Goal: Transaction & Acquisition: Book appointment/travel/reservation

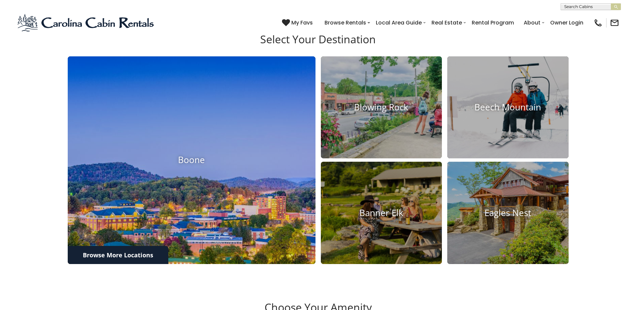
scroll to position [302, 0]
click at [229, 192] on img at bounding box center [191, 160] width 273 height 228
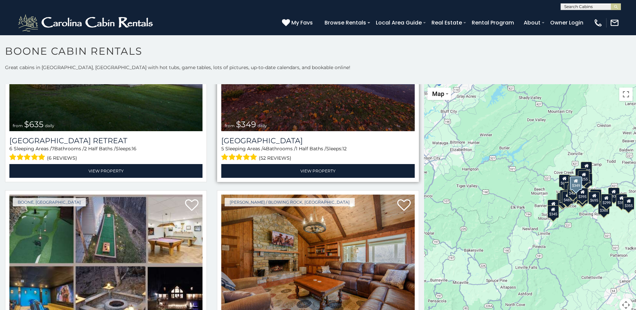
scroll to position [134, 0]
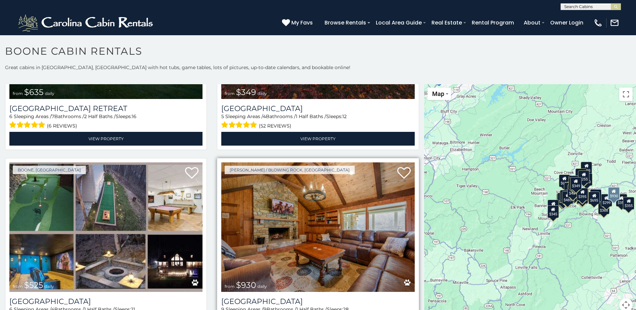
click at [280, 195] on img at bounding box center [317, 226] width 193 height 129
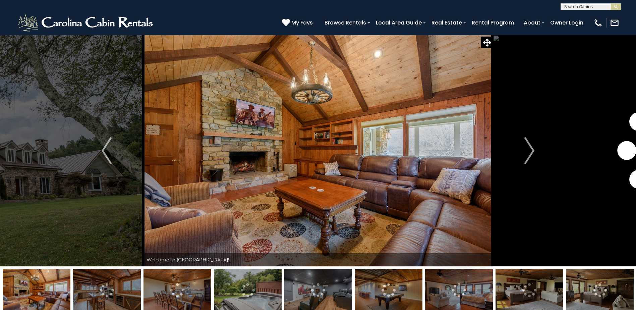
click at [531, 151] on img "Next" at bounding box center [530, 150] width 10 height 27
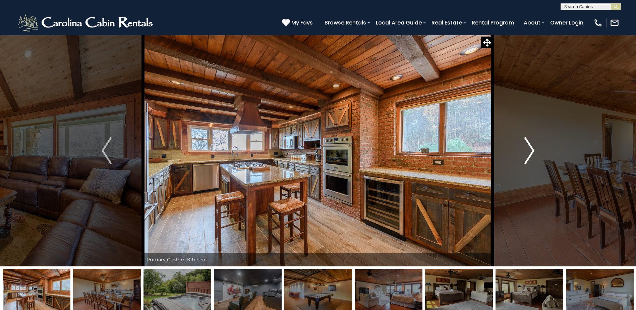
click at [528, 146] on img "Next" at bounding box center [530, 150] width 10 height 27
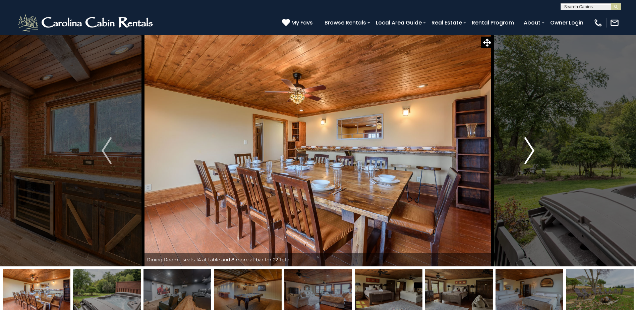
click at [528, 146] on img "Next" at bounding box center [530, 150] width 10 height 27
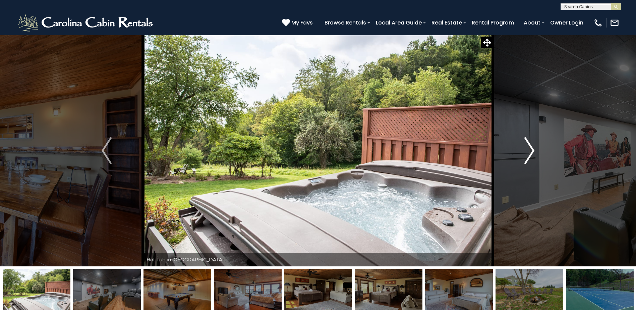
click at [528, 146] on img "Next" at bounding box center [530, 150] width 10 height 27
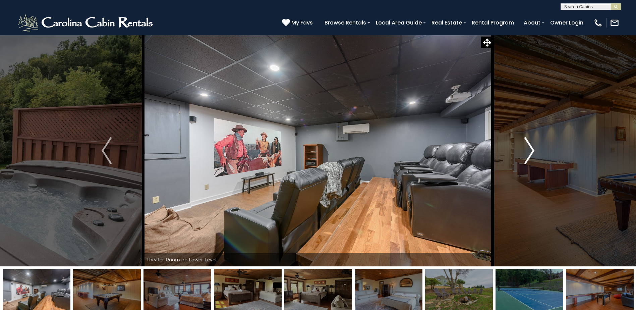
click at [528, 146] on img "Next" at bounding box center [530, 150] width 10 height 27
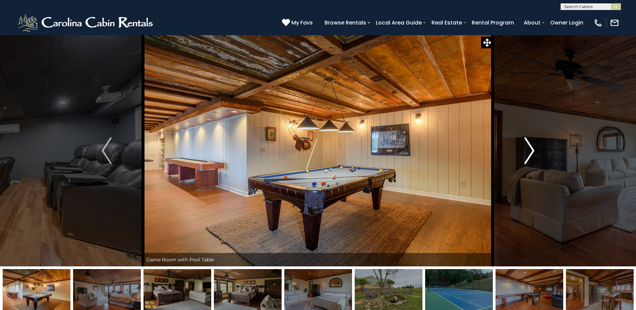
click at [531, 150] on img "Next" at bounding box center [530, 150] width 10 height 27
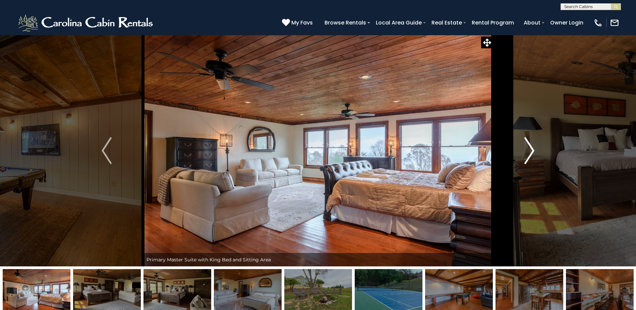
click at [528, 147] on img "Next" at bounding box center [530, 150] width 10 height 27
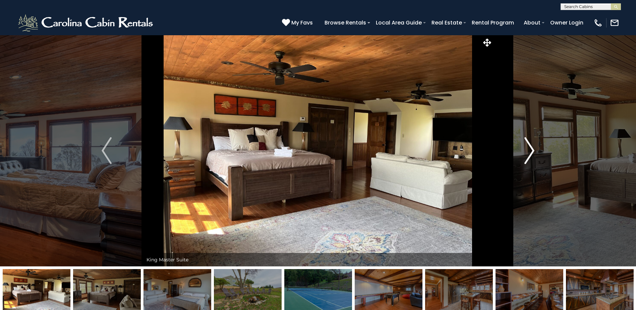
click at [528, 147] on img "Next" at bounding box center [530, 150] width 10 height 27
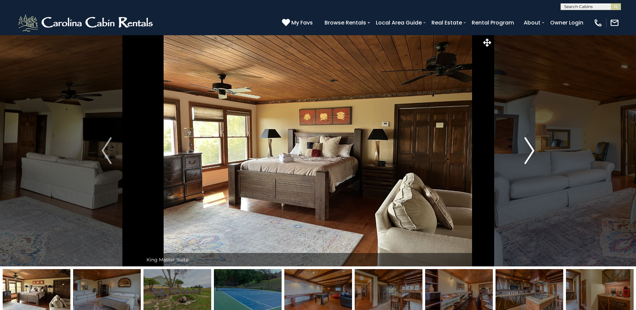
click at [528, 147] on img "Next" at bounding box center [530, 150] width 10 height 27
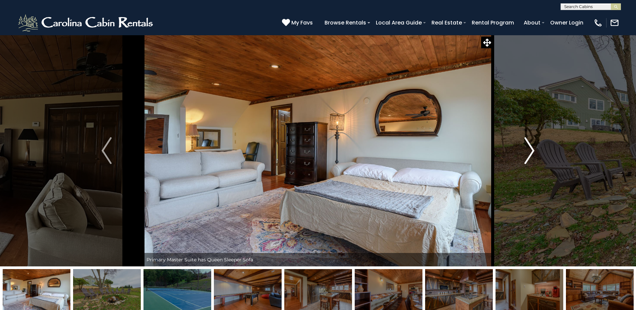
click at [532, 146] on img "Next" at bounding box center [530, 150] width 10 height 27
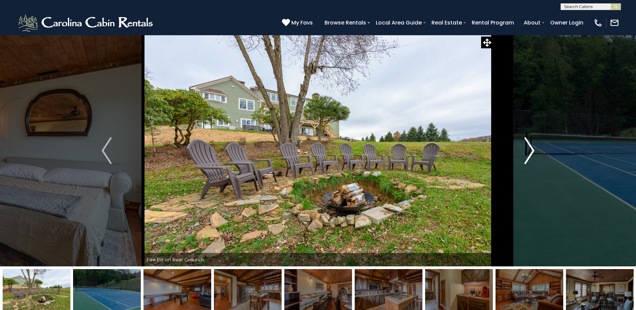
click at [532, 146] on img "Next" at bounding box center [530, 150] width 10 height 27
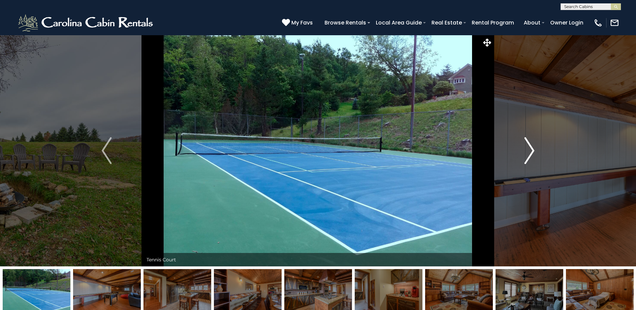
click at [532, 146] on img "Next" at bounding box center [530, 150] width 10 height 27
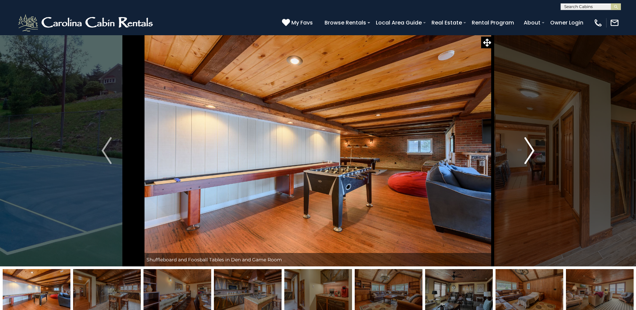
click at [531, 152] on img "Next" at bounding box center [530, 150] width 10 height 27
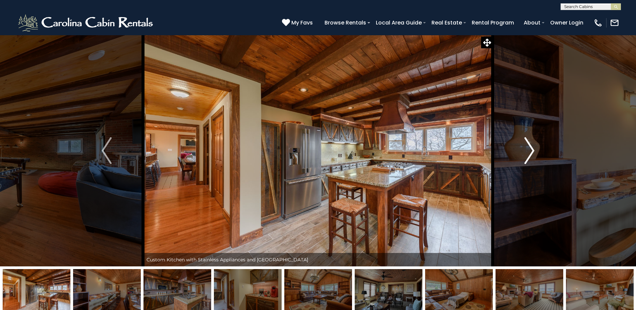
click at [531, 152] on img "Next" at bounding box center [530, 150] width 10 height 27
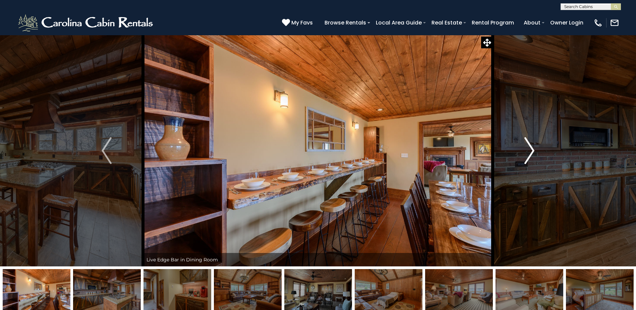
click at [533, 149] on img "Next" at bounding box center [530, 150] width 10 height 27
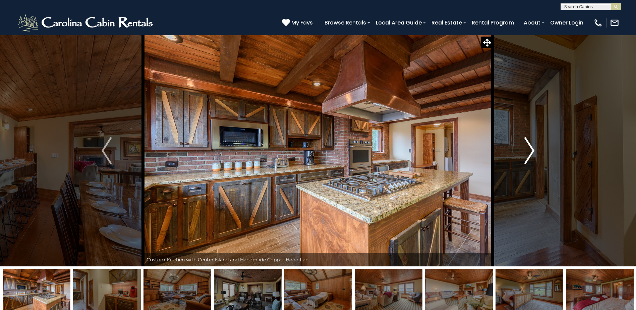
click at [533, 149] on img "Next" at bounding box center [530, 150] width 10 height 27
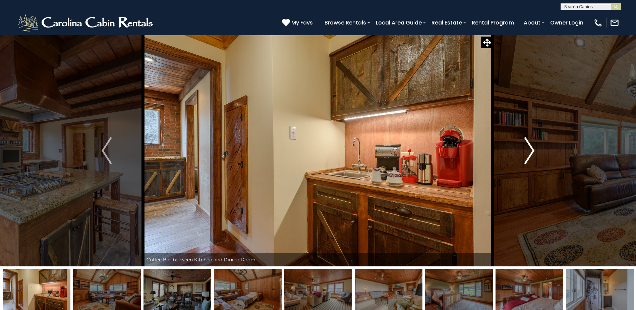
click at [536, 151] on button "Next" at bounding box center [529, 150] width 73 height 231
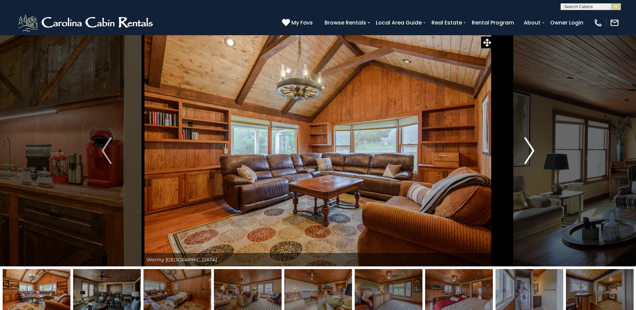
click at [533, 148] on img "Next" at bounding box center [530, 150] width 10 height 27
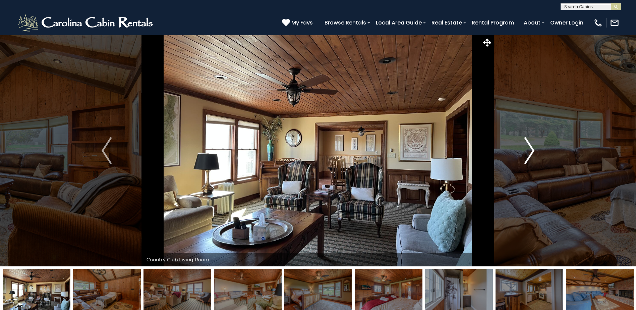
click at [529, 151] on img "Next" at bounding box center [530, 150] width 10 height 27
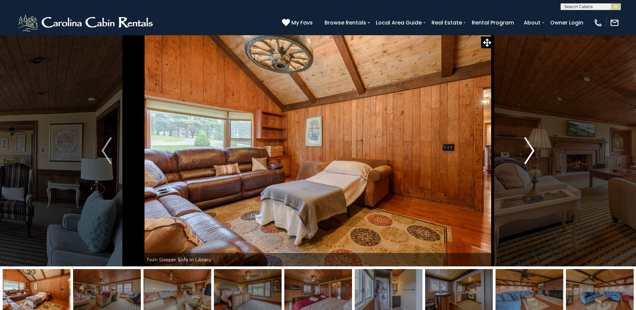
click at [533, 149] on img "Next" at bounding box center [530, 150] width 10 height 27
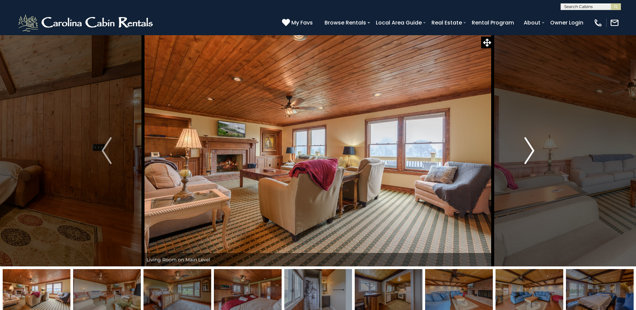
click at [531, 149] on img "Next" at bounding box center [530, 150] width 10 height 27
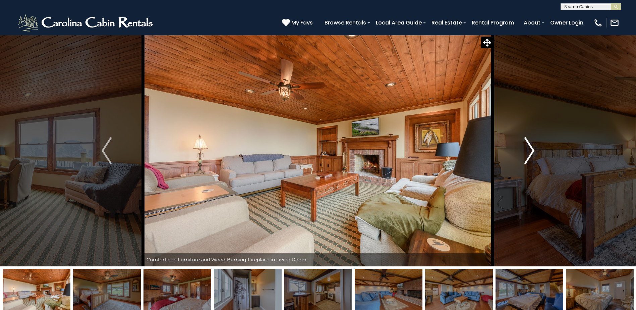
click at [531, 151] on img "Next" at bounding box center [530, 150] width 10 height 27
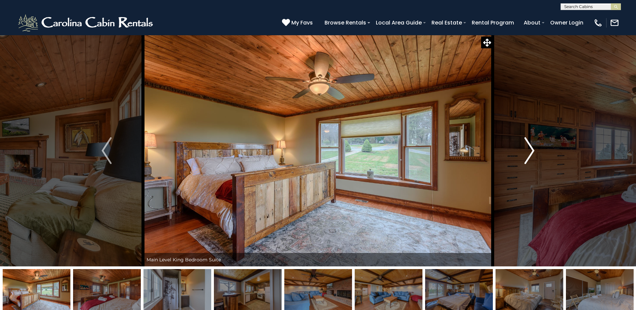
click at [531, 148] on img "Next" at bounding box center [530, 150] width 10 height 27
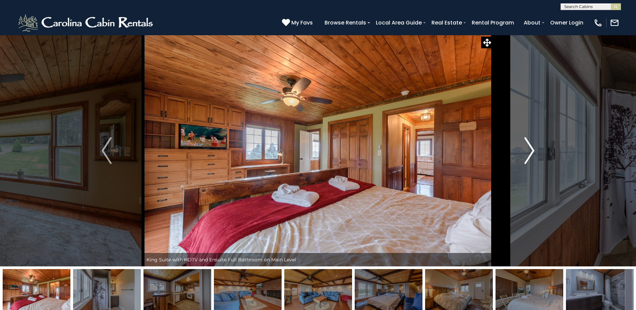
click at [531, 148] on img "Next" at bounding box center [530, 150] width 10 height 27
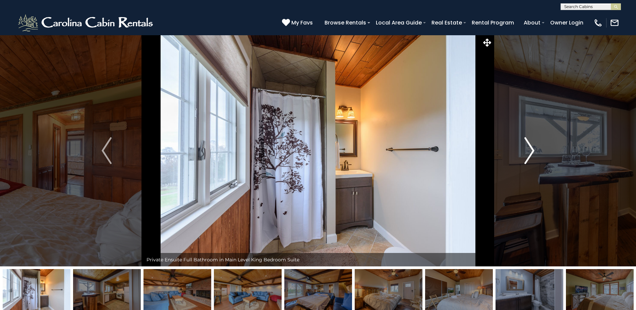
click at [532, 148] on img "Next" at bounding box center [530, 150] width 10 height 27
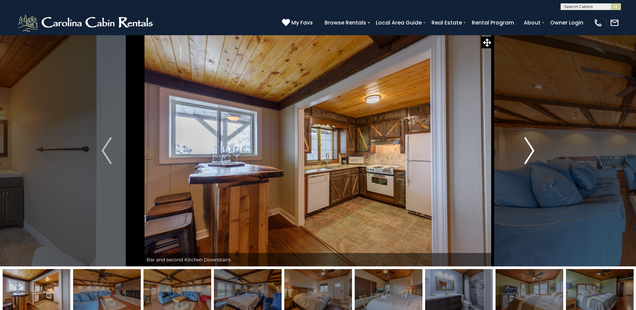
click at [533, 148] on img "Next" at bounding box center [530, 150] width 10 height 27
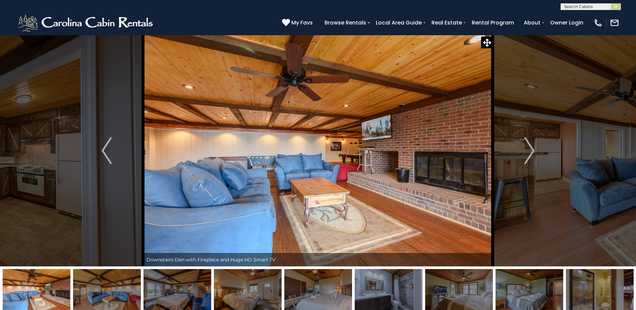
click at [479, 77] on img at bounding box center [318, 150] width 350 height 231
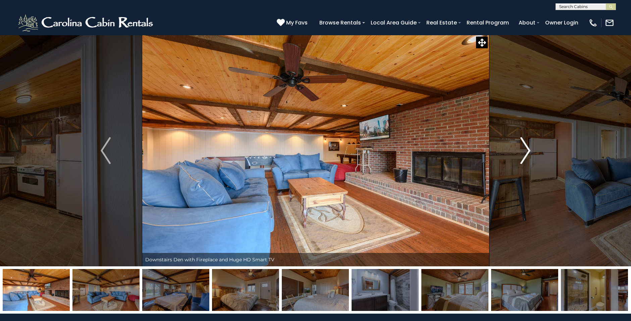
click at [527, 155] on img "Next" at bounding box center [525, 150] width 10 height 27
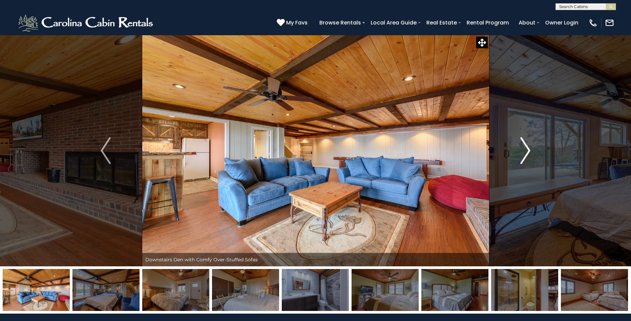
click at [527, 154] on img "Next" at bounding box center [525, 150] width 10 height 27
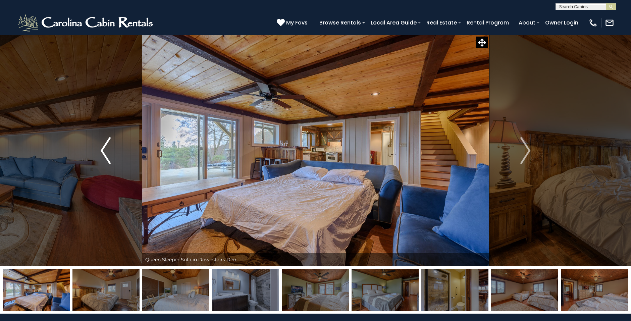
click at [109, 156] on img "Previous" at bounding box center [106, 150] width 10 height 27
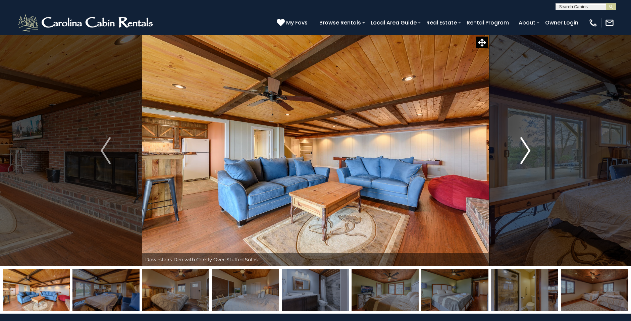
click at [525, 152] on img "Next" at bounding box center [525, 150] width 10 height 27
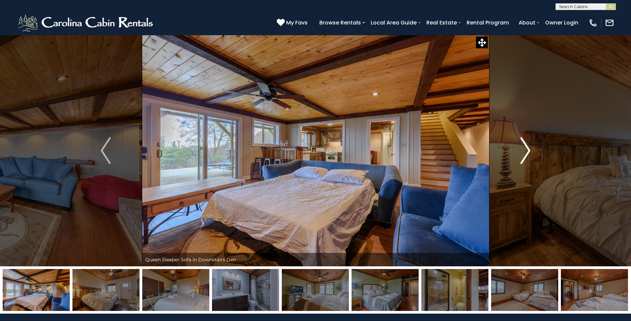
click at [525, 152] on img "Next" at bounding box center [525, 150] width 10 height 27
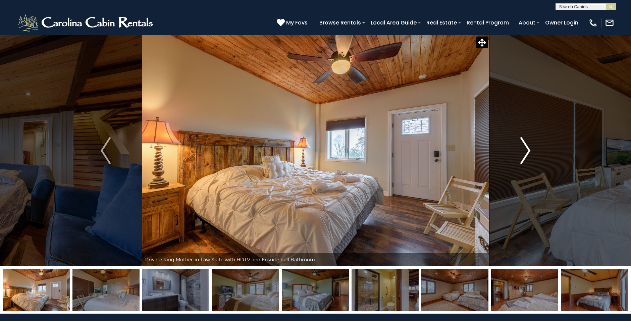
click at [529, 146] on img "Next" at bounding box center [525, 150] width 10 height 27
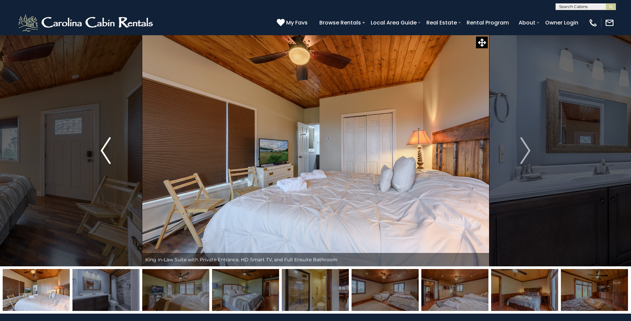
click at [107, 148] on img "Previous" at bounding box center [106, 150] width 10 height 27
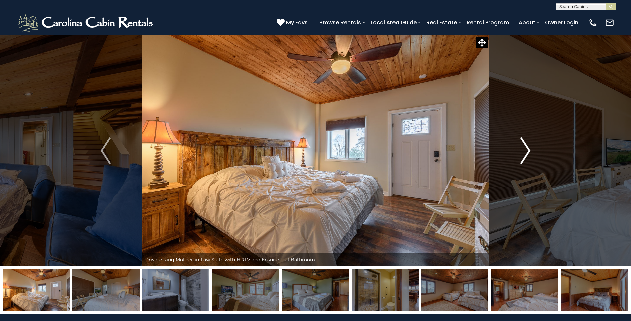
click at [528, 150] on img "Next" at bounding box center [525, 150] width 10 height 27
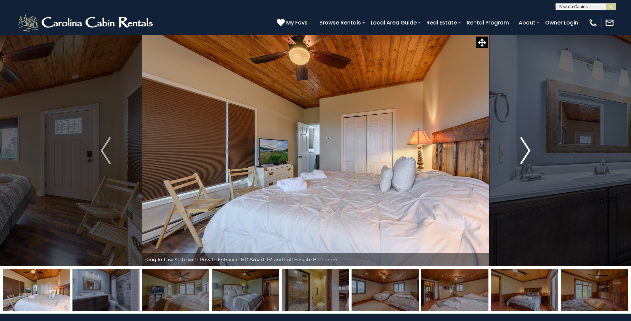
click at [528, 150] on img "Next" at bounding box center [525, 150] width 10 height 27
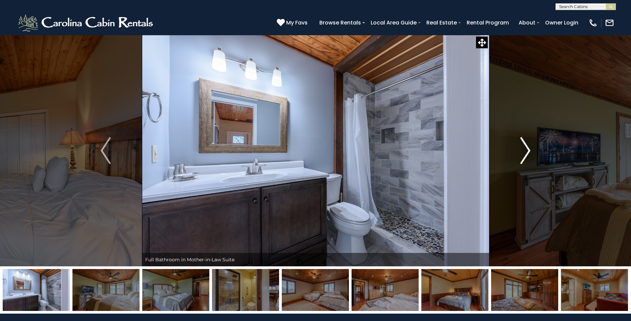
click at [528, 150] on img "Next" at bounding box center [525, 150] width 10 height 27
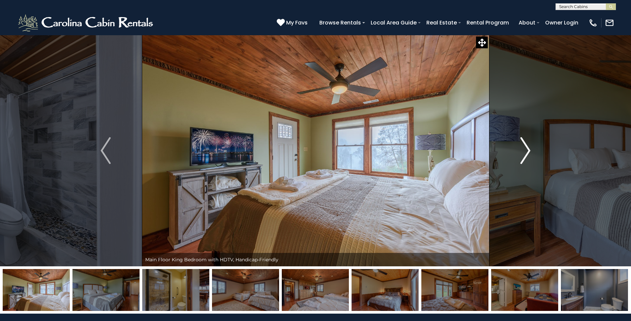
click at [533, 147] on button "Next" at bounding box center [525, 150] width 72 height 231
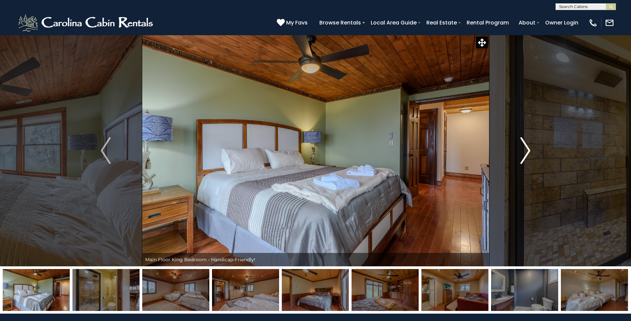
click at [529, 149] on img "Next" at bounding box center [525, 150] width 10 height 27
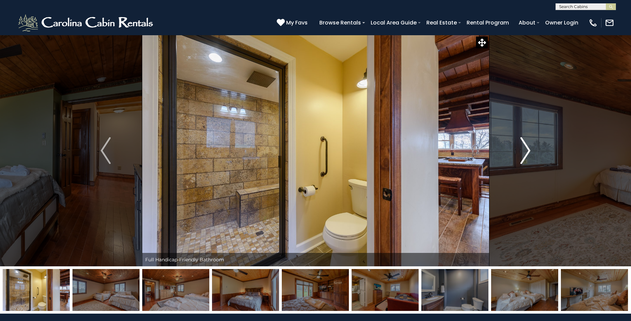
click at [529, 149] on img "Next" at bounding box center [525, 150] width 10 height 27
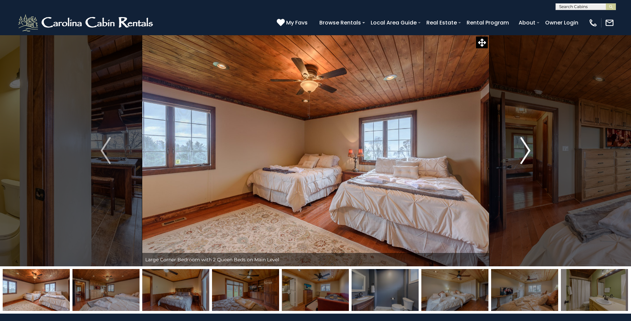
click at [534, 152] on button "Next" at bounding box center [525, 150] width 72 height 231
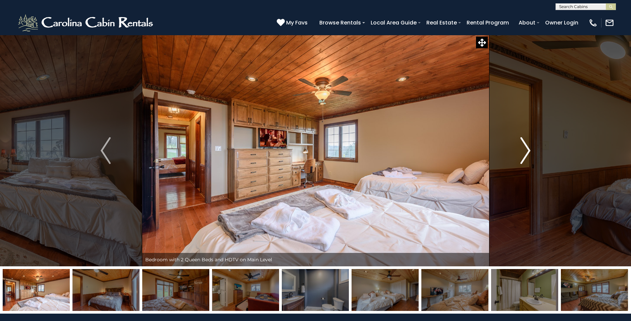
click at [529, 153] on img "Next" at bounding box center [525, 150] width 10 height 27
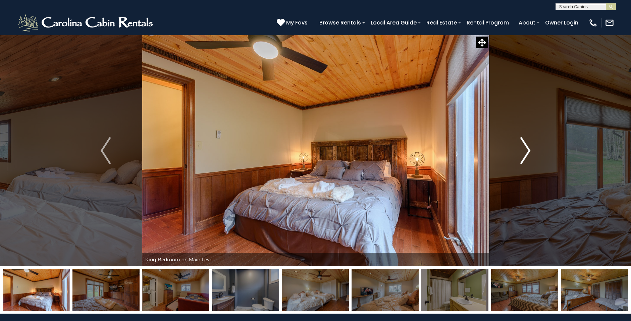
click at [529, 153] on img "Next" at bounding box center [525, 150] width 10 height 27
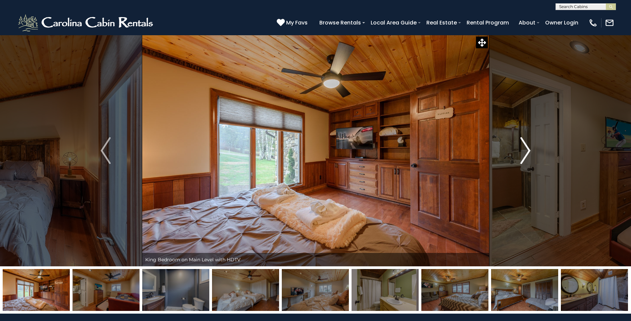
click at [529, 153] on img "Next" at bounding box center [525, 150] width 10 height 27
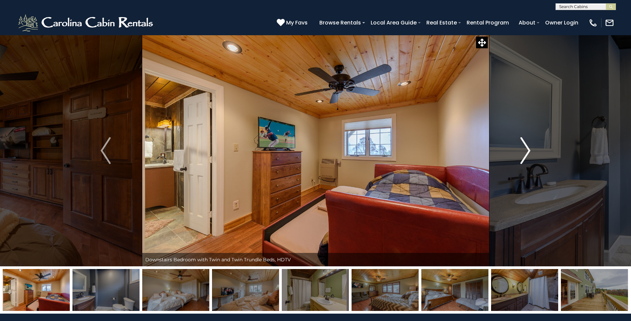
click at [527, 146] on img "Next" at bounding box center [525, 150] width 10 height 27
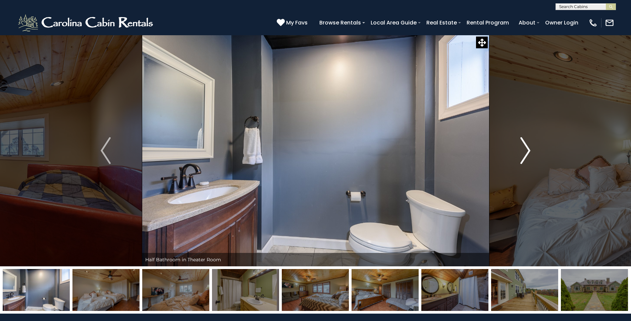
click at [527, 146] on img "Next" at bounding box center [525, 150] width 10 height 27
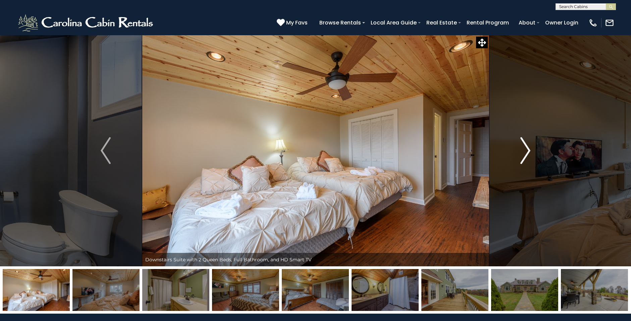
click at [526, 151] on img "Next" at bounding box center [525, 150] width 10 height 27
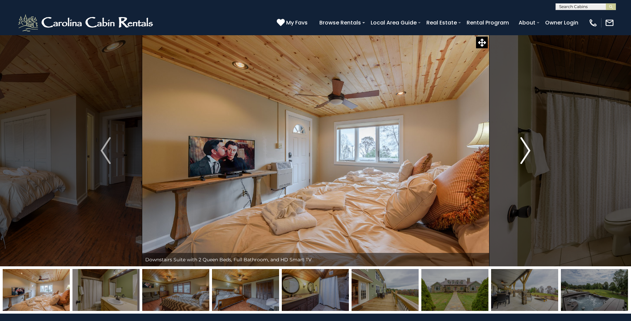
click at [528, 150] on img "Next" at bounding box center [525, 150] width 10 height 27
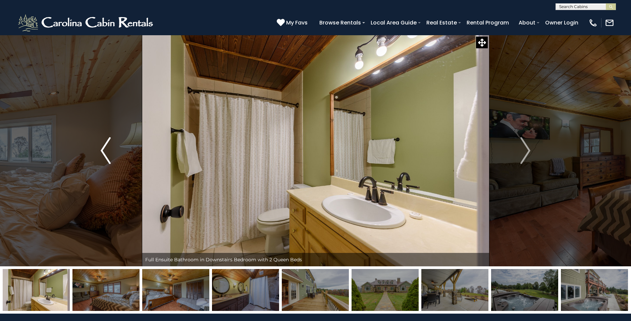
click at [107, 147] on img "Previous" at bounding box center [106, 150] width 10 height 27
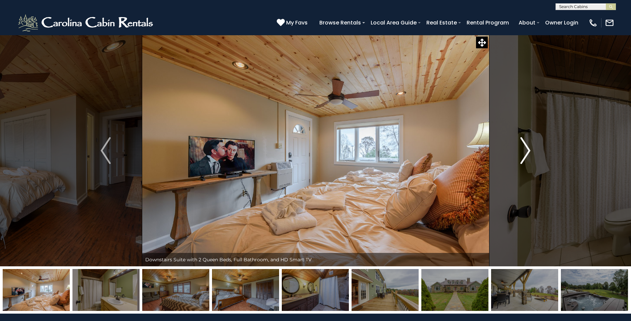
click at [528, 150] on img "Next" at bounding box center [525, 150] width 10 height 27
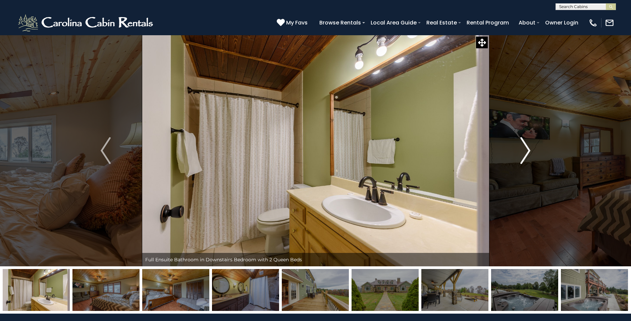
click at [528, 150] on img "Next" at bounding box center [525, 150] width 10 height 27
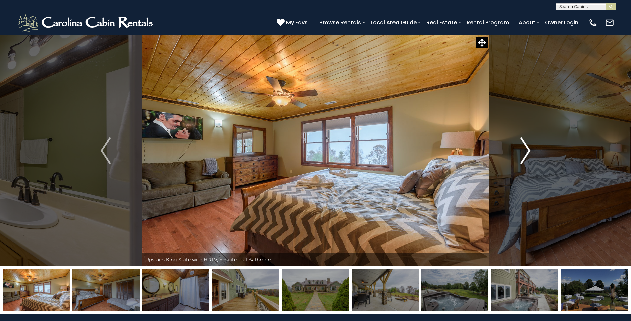
click at [525, 145] on img "Next" at bounding box center [525, 150] width 10 height 27
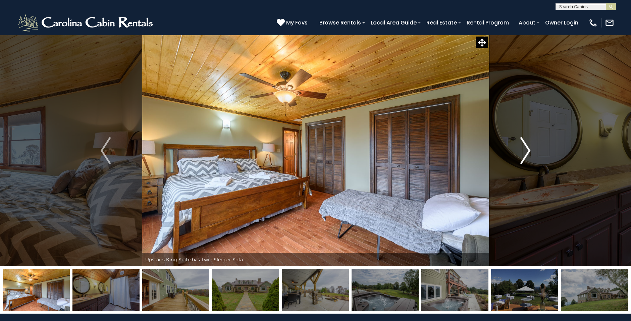
click at [528, 148] on img "Next" at bounding box center [525, 150] width 10 height 27
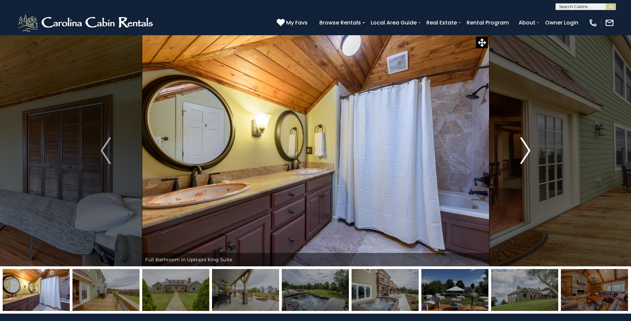
click at [526, 147] on img "Next" at bounding box center [525, 150] width 10 height 27
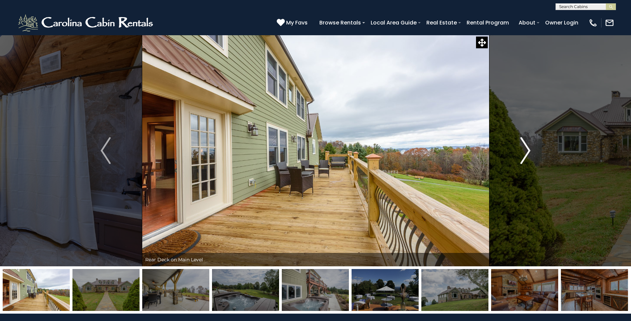
click at [525, 147] on img "Next" at bounding box center [525, 150] width 10 height 27
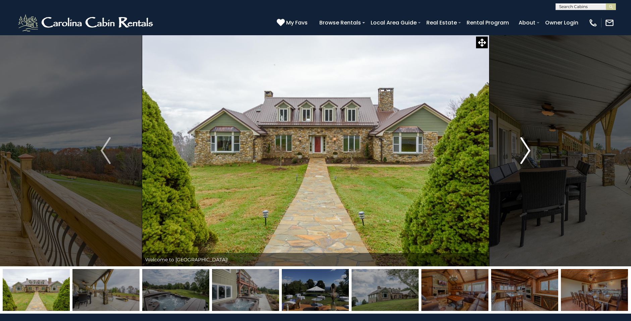
click at [537, 149] on button "Next" at bounding box center [525, 150] width 72 height 231
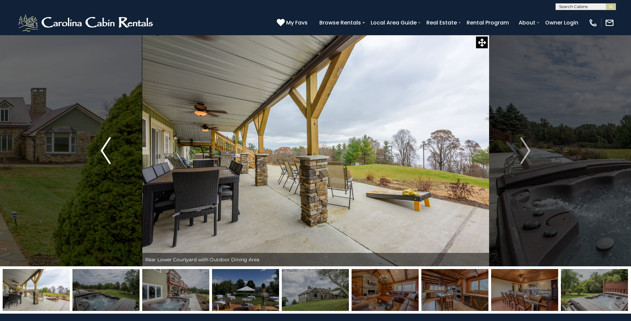
click at [102, 153] on img "Previous" at bounding box center [106, 150] width 10 height 27
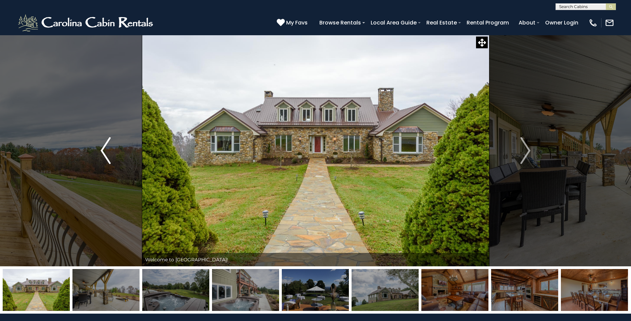
click at [90, 148] on button "Previous" at bounding box center [105, 150] width 72 height 231
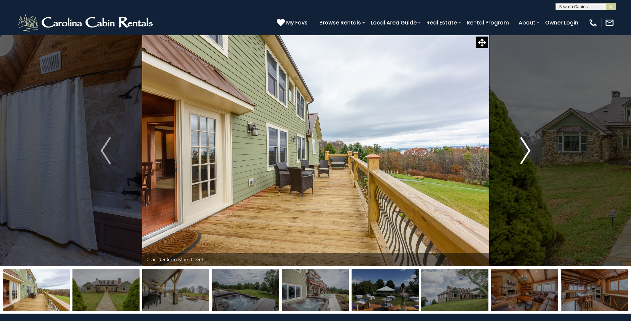
click at [525, 146] on img "Next" at bounding box center [525, 150] width 10 height 27
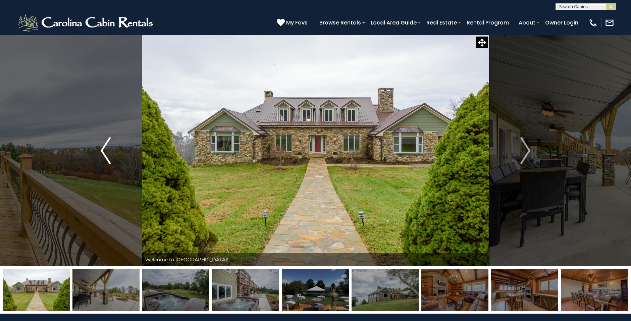
click at [110, 152] on img "Previous" at bounding box center [106, 150] width 10 height 27
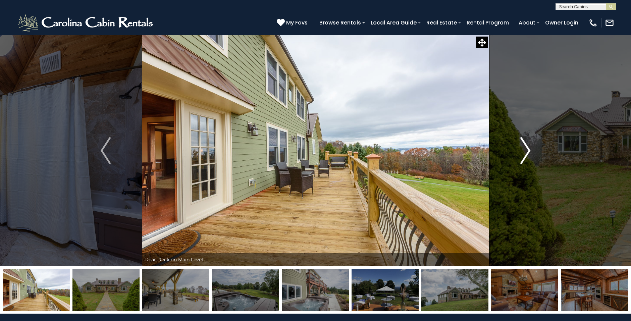
click at [527, 151] on img "Next" at bounding box center [525, 150] width 10 height 27
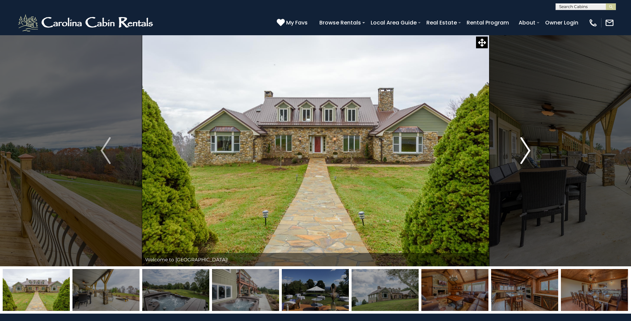
click at [527, 151] on img "Next" at bounding box center [525, 150] width 10 height 27
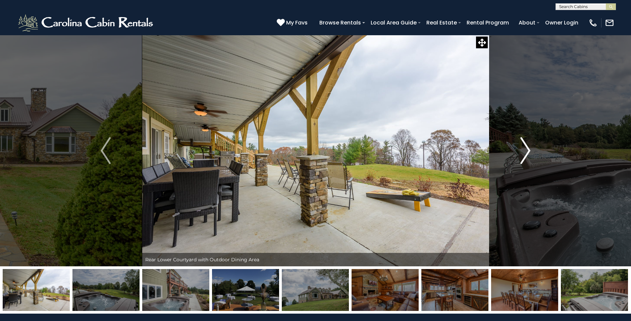
click at [527, 151] on img "Next" at bounding box center [525, 150] width 10 height 27
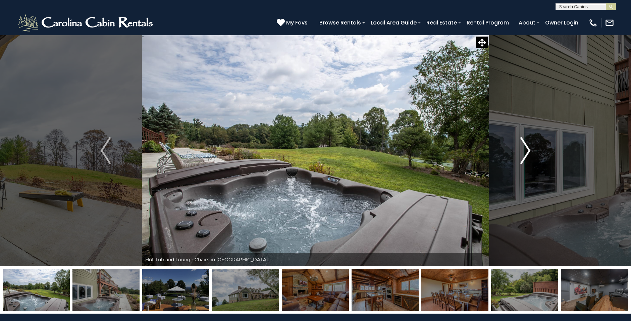
click at [527, 151] on img "Next" at bounding box center [525, 150] width 10 height 27
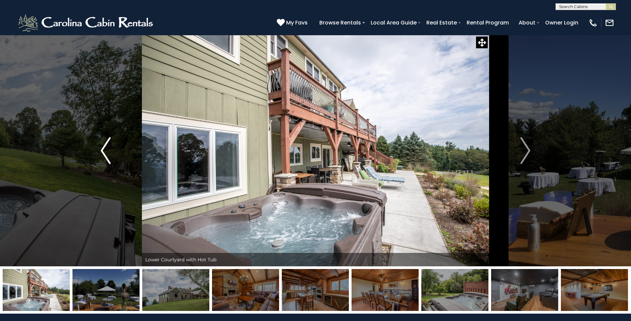
click at [102, 151] on img "Previous" at bounding box center [106, 150] width 10 height 27
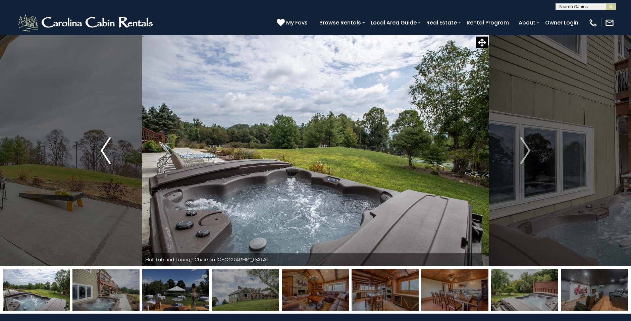
click at [102, 151] on img "Previous" at bounding box center [106, 150] width 10 height 27
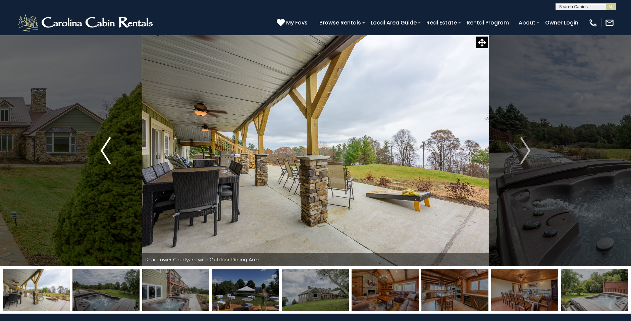
click at [102, 151] on img "Previous" at bounding box center [106, 150] width 10 height 27
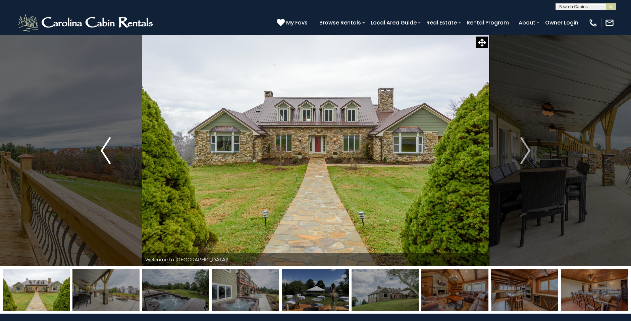
click at [102, 151] on img "Previous" at bounding box center [106, 150] width 10 height 27
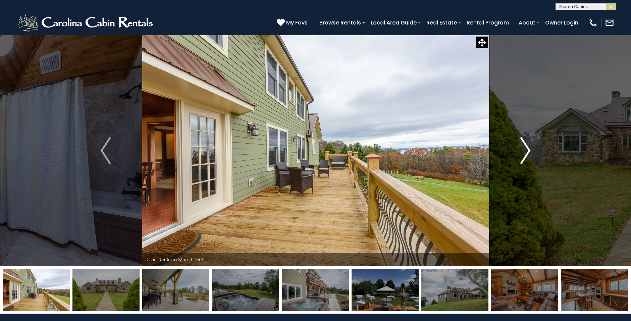
click at [524, 153] on img "Next" at bounding box center [525, 150] width 10 height 27
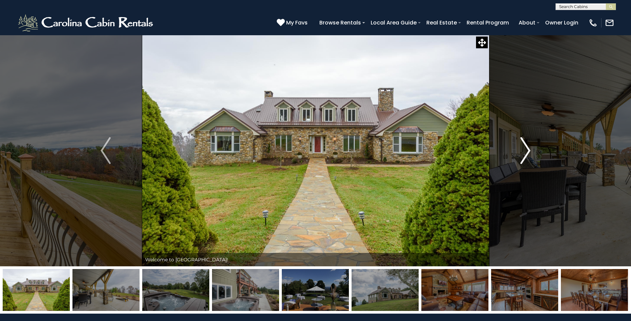
click at [524, 153] on img "Next" at bounding box center [525, 150] width 10 height 27
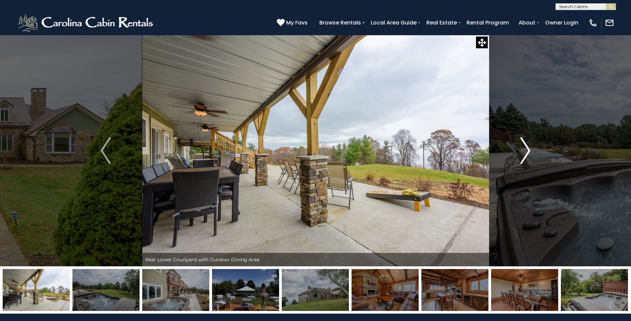
click at [524, 153] on img "Next" at bounding box center [525, 150] width 10 height 27
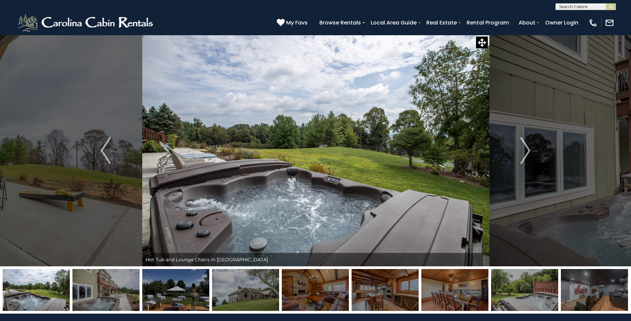
drag, startPoint x: 429, startPoint y: 163, endPoint x: 441, endPoint y: 164, distance: 12.4
click at [436, 164] on img at bounding box center [315, 150] width 347 height 231
click at [525, 154] on img "Next" at bounding box center [525, 150] width 10 height 27
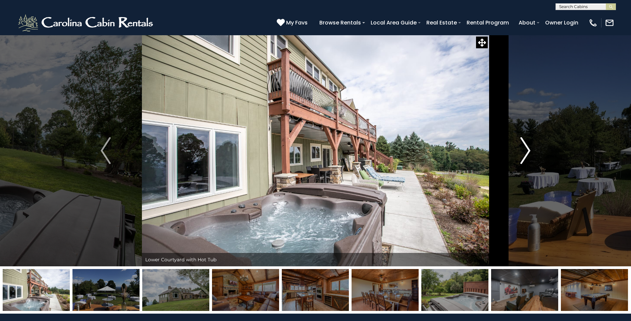
click at [525, 154] on img "Next" at bounding box center [525, 150] width 10 height 27
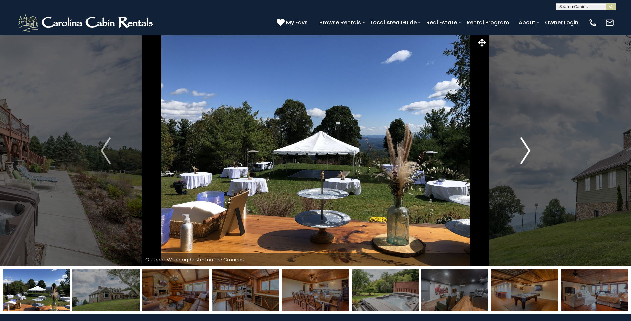
click at [525, 154] on img "Next" at bounding box center [525, 150] width 10 height 27
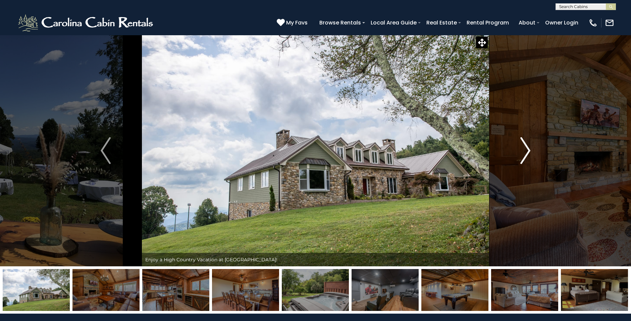
click at [528, 150] on img "Next" at bounding box center [525, 150] width 10 height 27
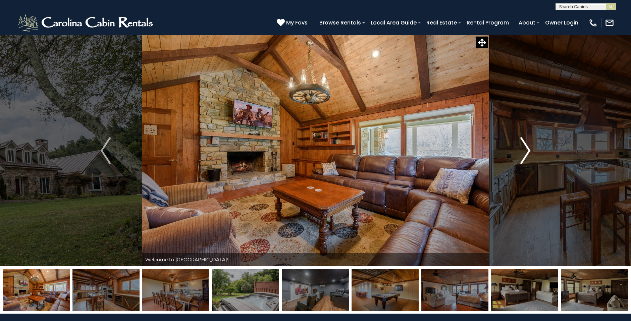
click at [528, 150] on img "Next" at bounding box center [525, 150] width 10 height 27
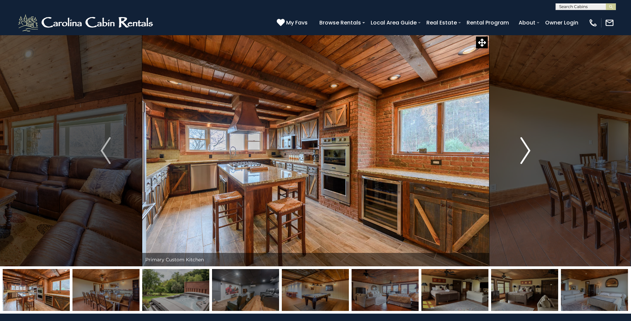
click at [528, 150] on img "Next" at bounding box center [525, 150] width 10 height 27
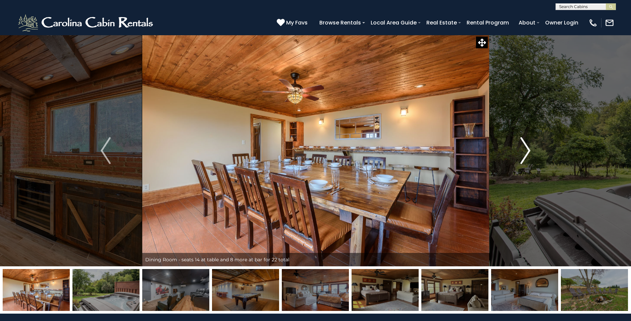
click at [528, 150] on img "Next" at bounding box center [525, 150] width 10 height 27
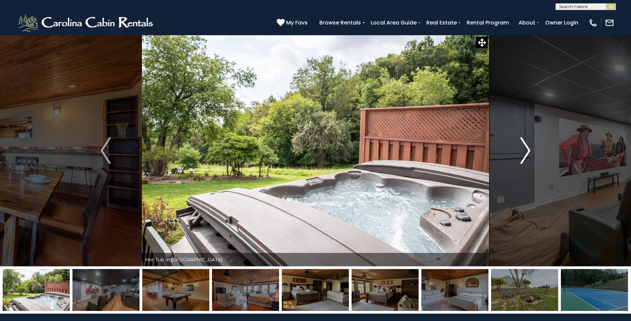
click at [528, 150] on img "Next" at bounding box center [525, 150] width 10 height 27
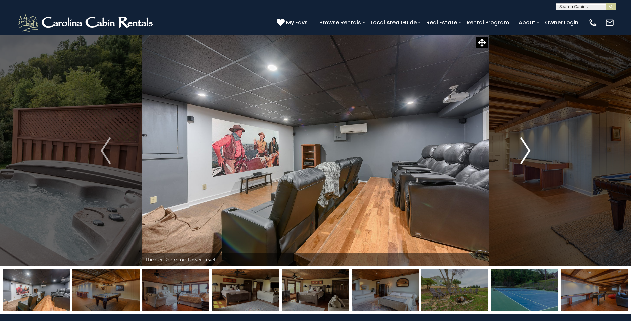
click at [528, 150] on img "Next" at bounding box center [525, 150] width 10 height 27
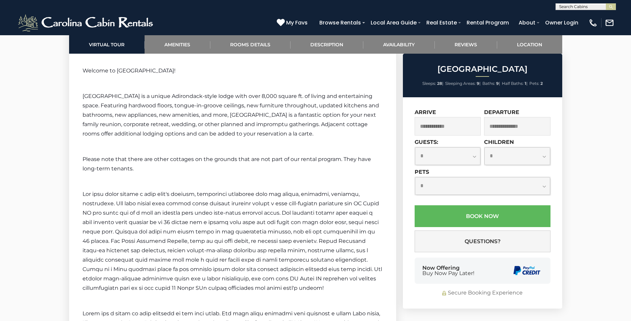
scroll to position [1442, 0]
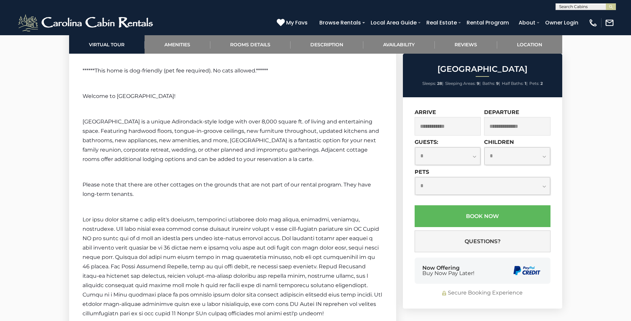
drag, startPoint x: 436, startPoint y: 84, endPoint x: 442, endPoint y: 84, distance: 6.4
click at [442, 84] on li "Sleeps: 28 |" at bounding box center [432, 83] width 21 height 9
drag, startPoint x: 443, startPoint y: 84, endPoint x: 479, endPoint y: 104, distance: 41.6
click at [479, 104] on div "**********" at bounding box center [482, 202] width 159 height 211
click at [450, 130] on input "text" at bounding box center [448, 126] width 66 height 18
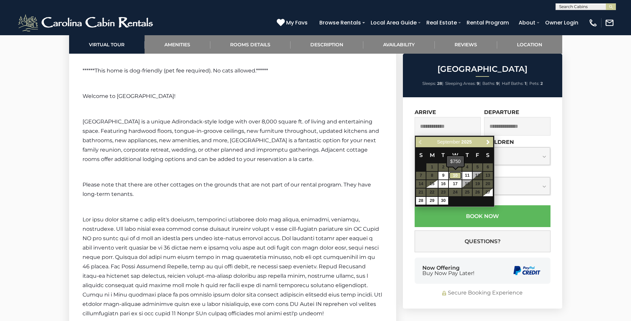
click at [455, 176] on link "10" at bounding box center [455, 176] width 13 height 8
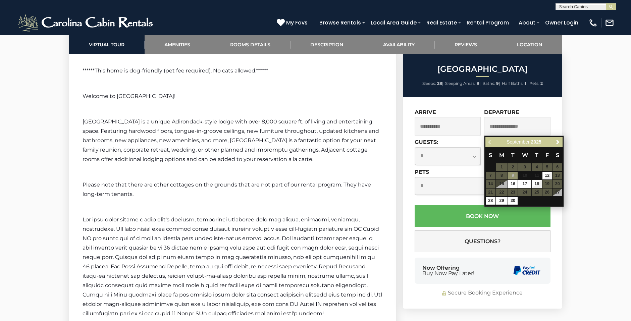
click at [431, 125] on input "**********" at bounding box center [448, 126] width 66 height 18
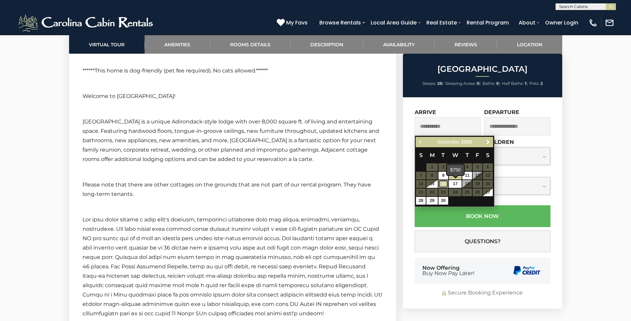
click at [444, 186] on link "16" at bounding box center [443, 184] width 10 height 8
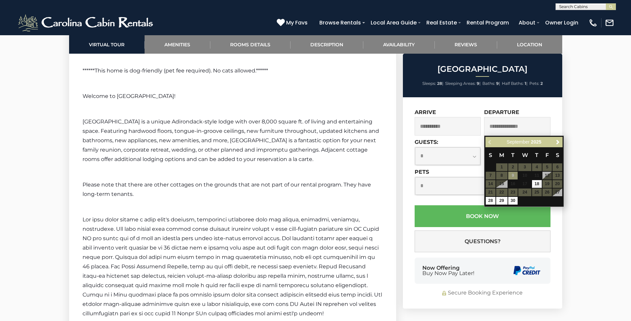
click at [436, 127] on input "**********" at bounding box center [448, 126] width 66 height 18
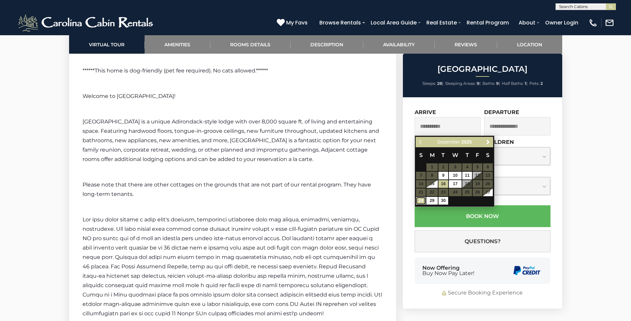
click at [420, 201] on link "28" at bounding box center [421, 201] width 10 height 8
type input "**********"
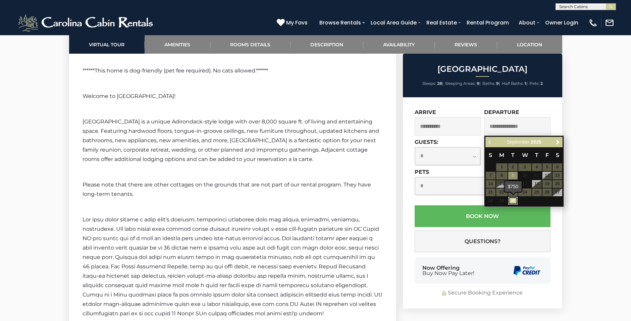
click at [513, 201] on link "30" at bounding box center [513, 201] width 10 height 8
type input "**********"
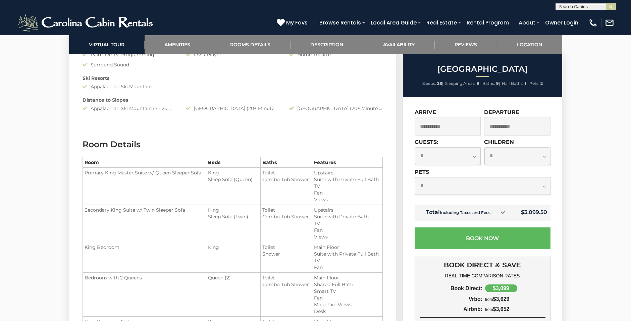
scroll to position [704, 0]
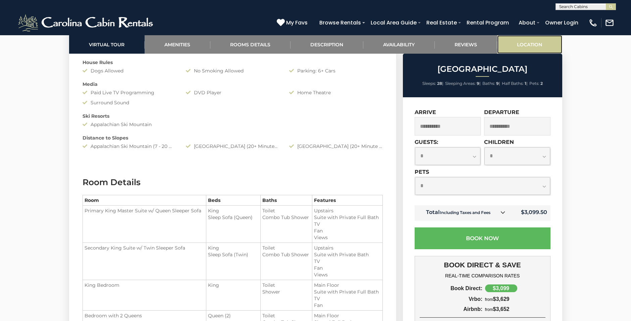
click at [512, 43] on link "Location" at bounding box center [529, 44] width 65 height 18
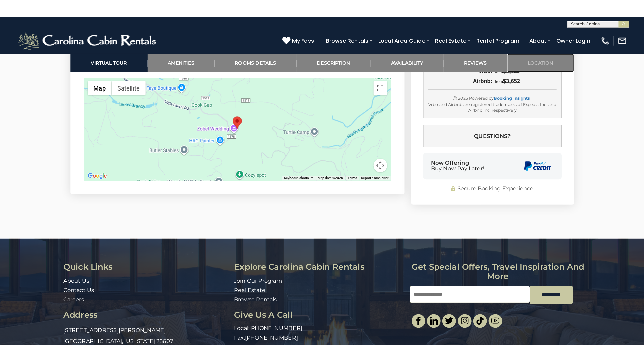
scroll to position [3113, 0]
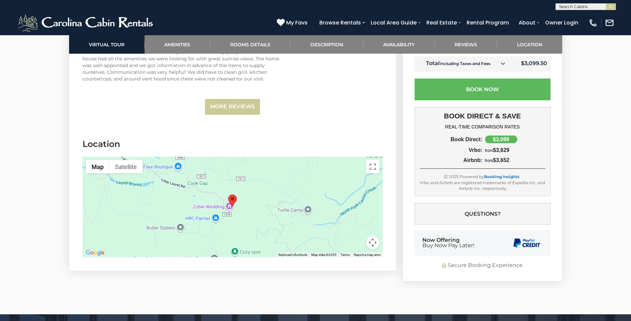
click at [374, 240] on button "Map camera controls" at bounding box center [372, 242] width 13 height 13
click at [374, 170] on button "Toggle fullscreen view" at bounding box center [372, 166] width 13 height 13
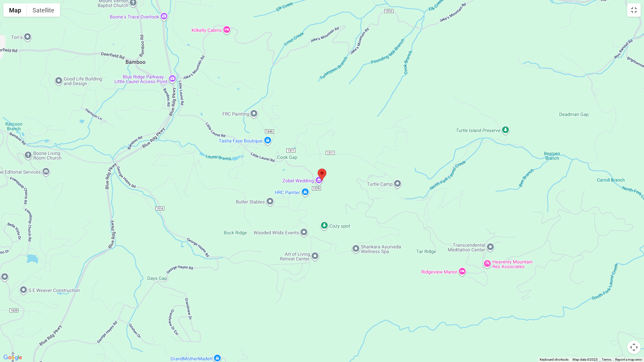
click at [355, 197] on div at bounding box center [322, 181] width 644 height 362
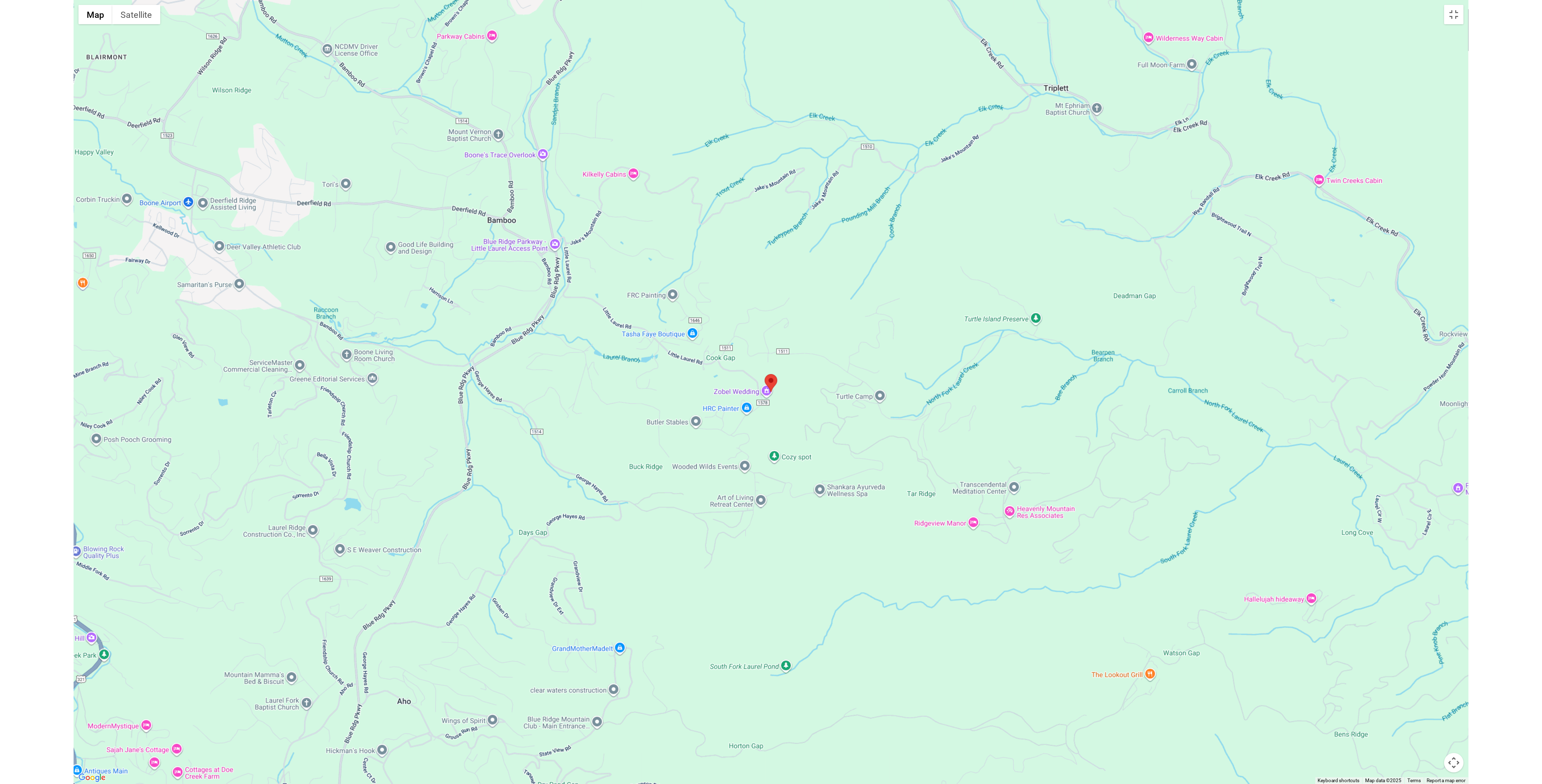
scroll to position [1292, 0]
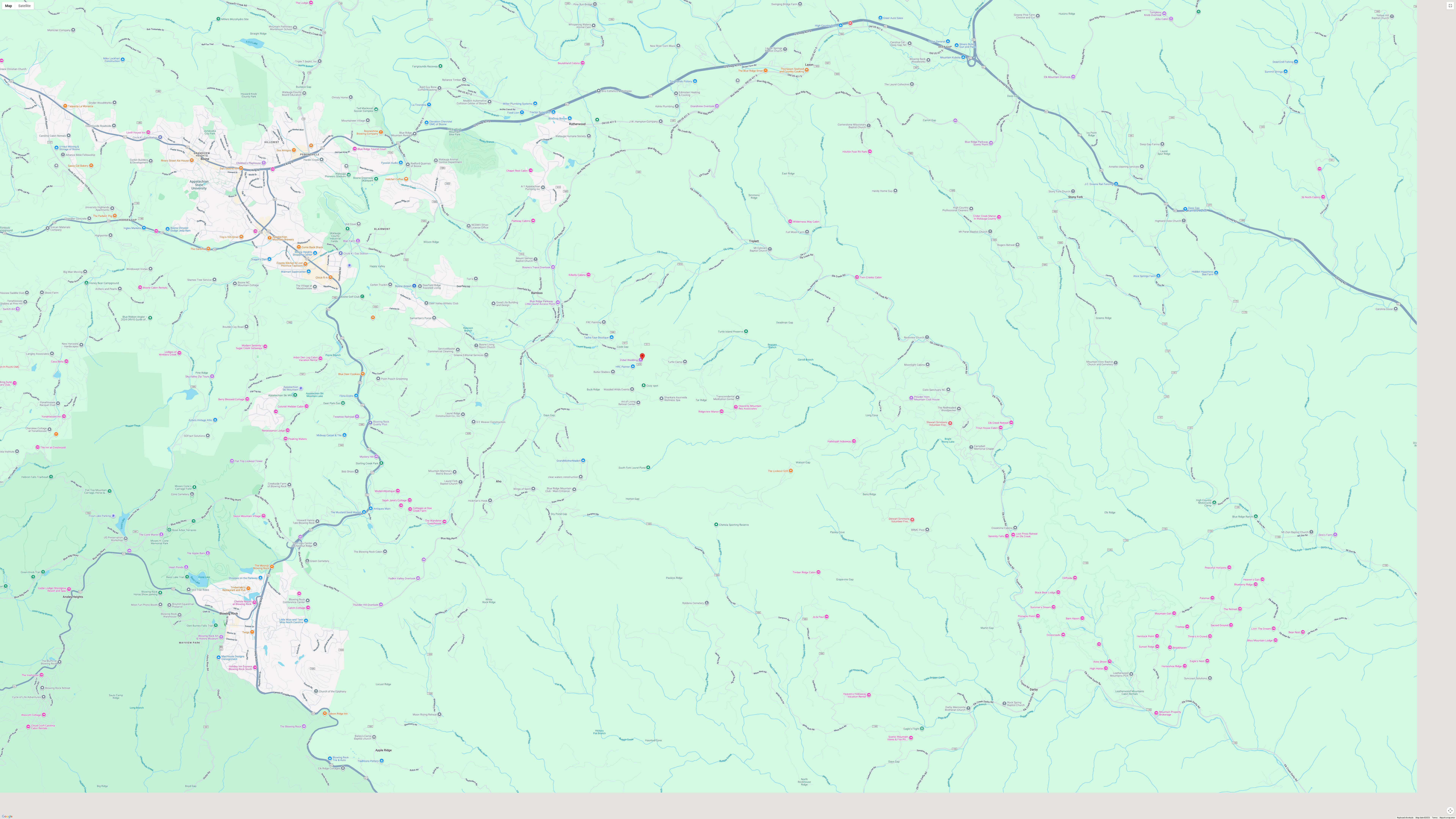
drag, startPoint x: 768, startPoint y: 447, endPoint x: 682, endPoint y: 399, distance: 98.5
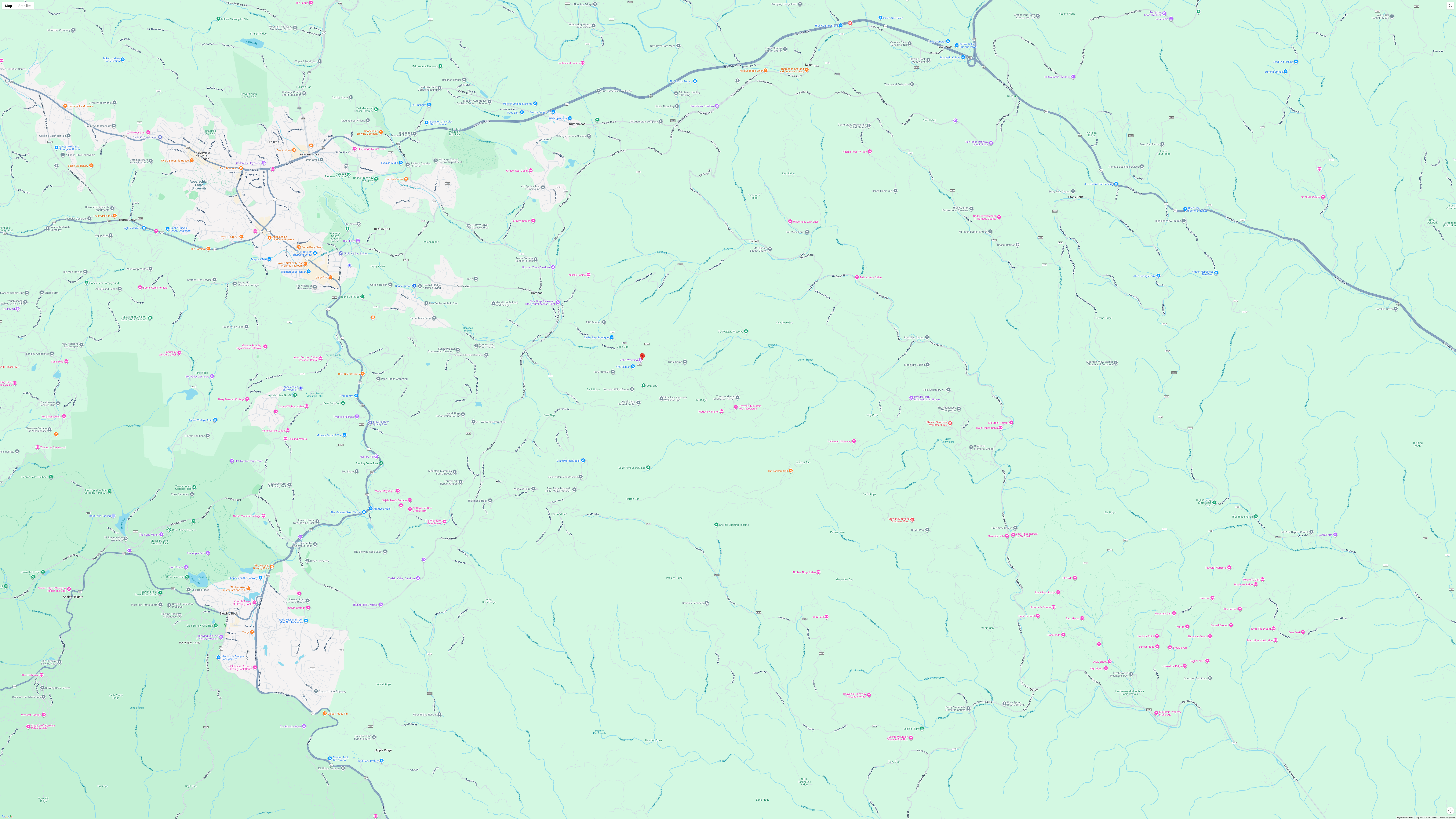
click at [359, 175] on div at bounding box center [728, 409] width 1456 height 819
click at [359, 96] on div at bounding box center [728, 409] width 1456 height 819
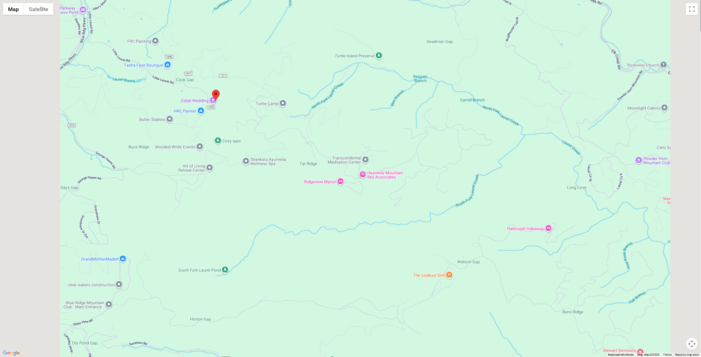
scroll to position [640, 0]
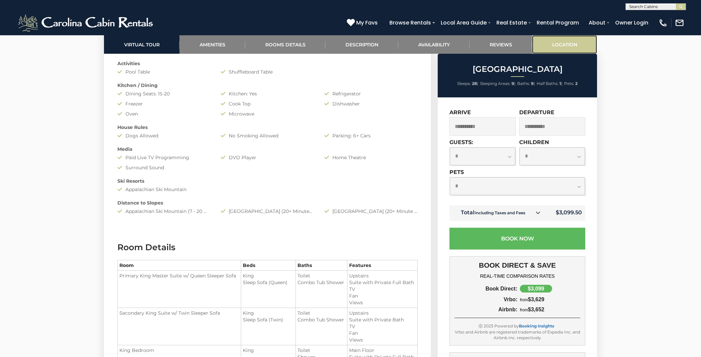
click at [560, 42] on link "Location" at bounding box center [564, 44] width 65 height 18
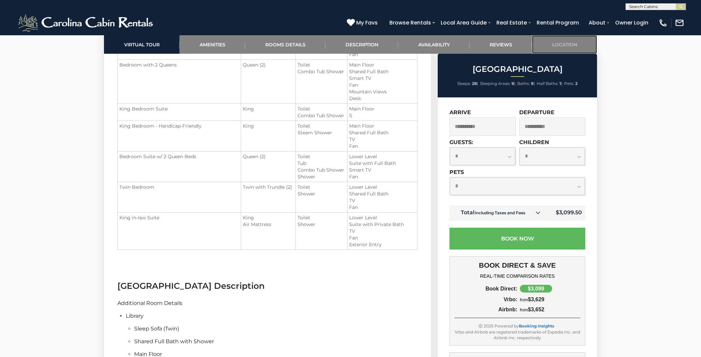
scroll to position [955, 0]
click at [368, 42] on link "Description" at bounding box center [361, 44] width 73 height 18
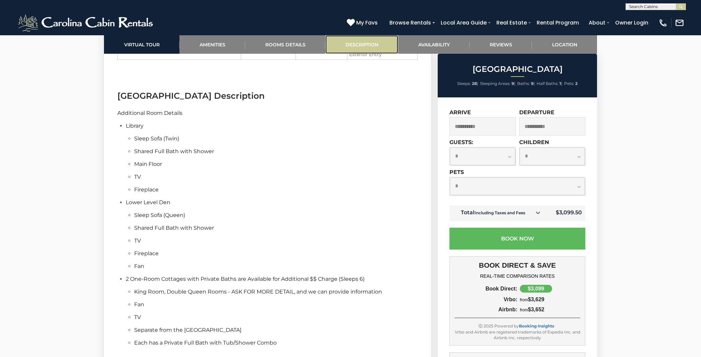
scroll to position [1175, 0]
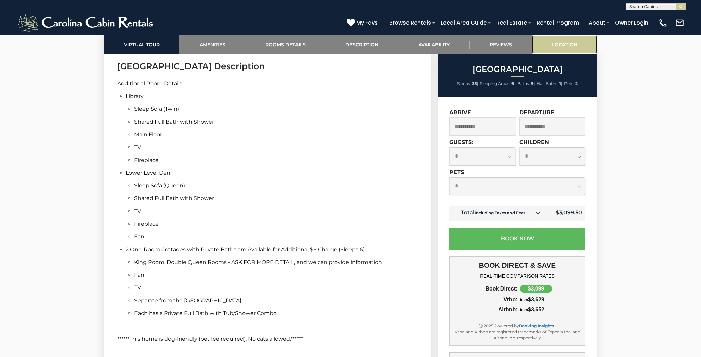
click at [575, 41] on link "Location" at bounding box center [564, 44] width 65 height 18
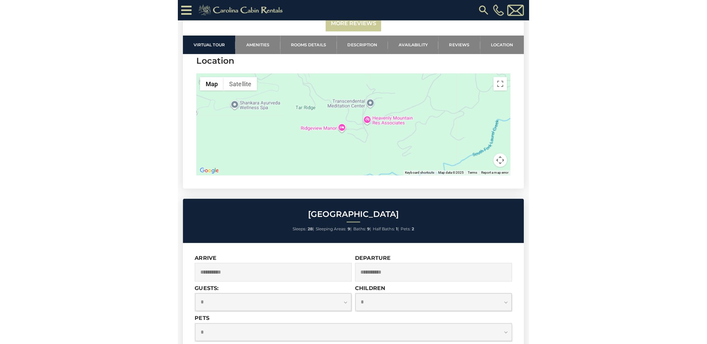
scroll to position [3100, 0]
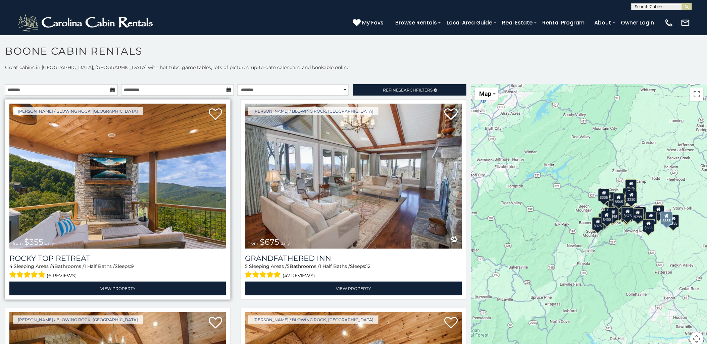
click at [116, 165] on img at bounding box center [117, 176] width 217 height 145
click at [95, 197] on img at bounding box center [117, 176] width 217 height 145
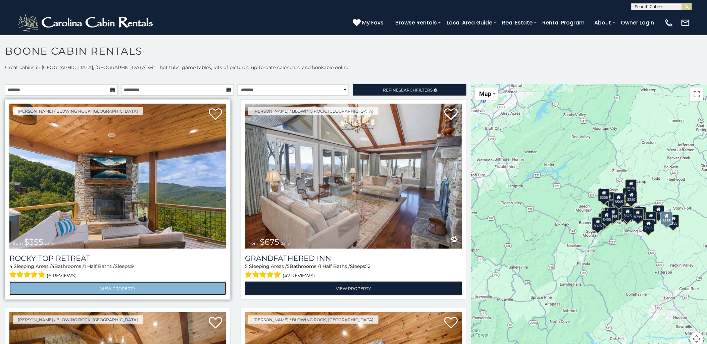
click at [116, 287] on link "View Property" at bounding box center [117, 289] width 217 height 14
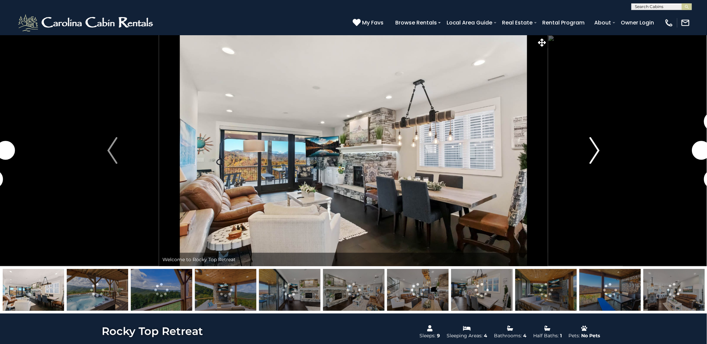
click at [598, 146] on button "Next" at bounding box center [594, 150] width 93 height 231
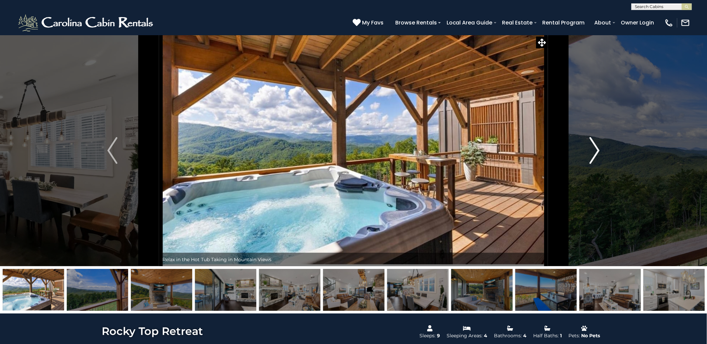
click at [598, 146] on img "Next" at bounding box center [594, 150] width 10 height 27
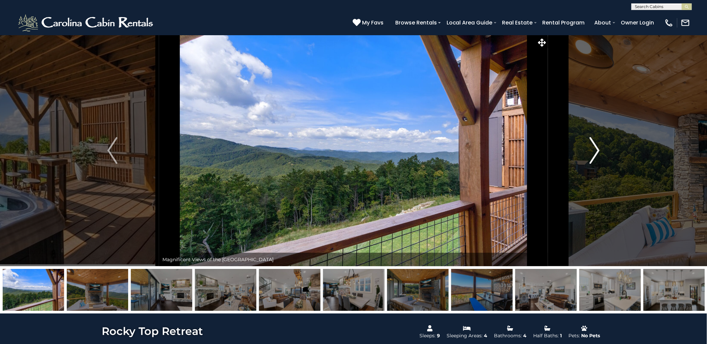
click at [598, 146] on img "Next" at bounding box center [594, 150] width 10 height 27
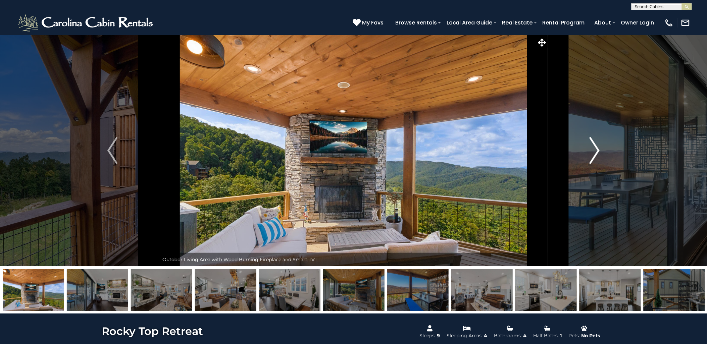
click at [598, 146] on img "Next" at bounding box center [594, 150] width 10 height 27
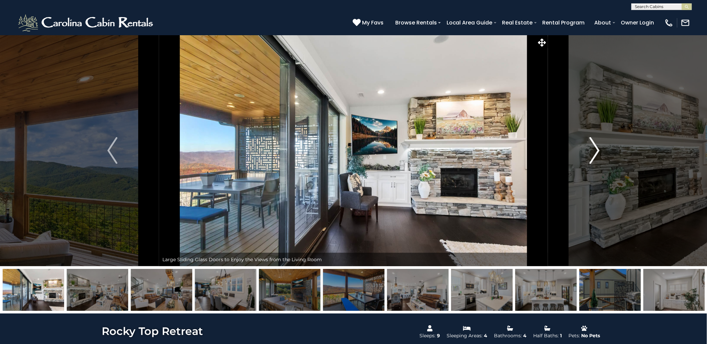
click at [598, 146] on img "Next" at bounding box center [594, 150] width 10 height 27
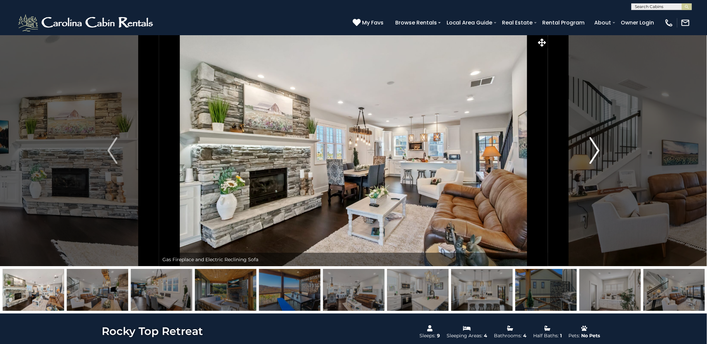
click at [598, 146] on img "Next" at bounding box center [594, 150] width 10 height 27
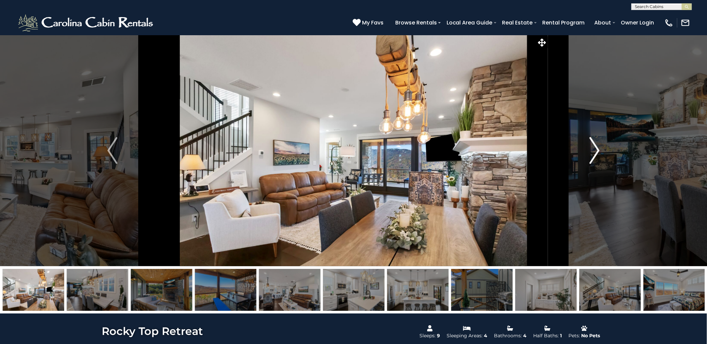
click at [599, 146] on img "Next" at bounding box center [594, 150] width 10 height 27
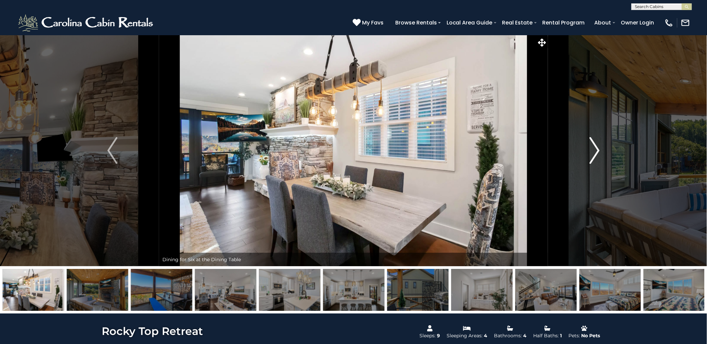
click at [599, 146] on img "Next" at bounding box center [594, 150] width 10 height 27
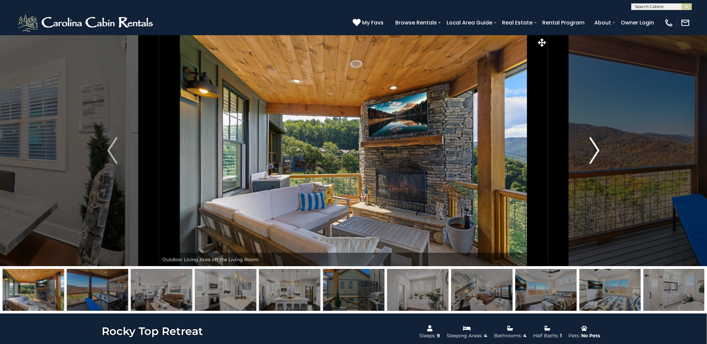
click at [599, 146] on img "Next" at bounding box center [594, 150] width 10 height 27
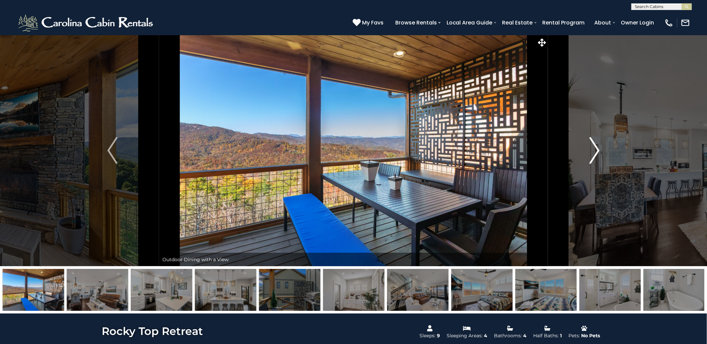
click at [599, 146] on img "Next" at bounding box center [594, 150] width 10 height 27
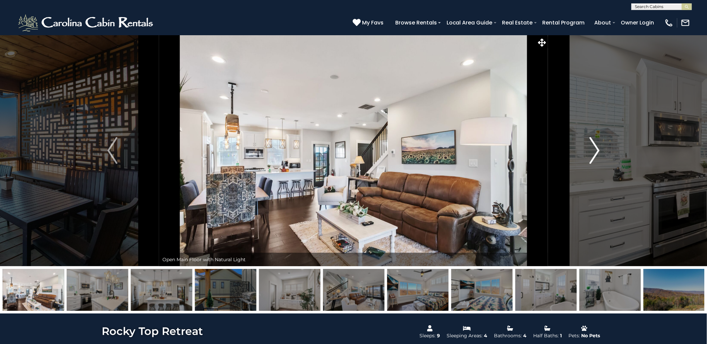
click at [599, 146] on img "Next" at bounding box center [594, 150] width 10 height 27
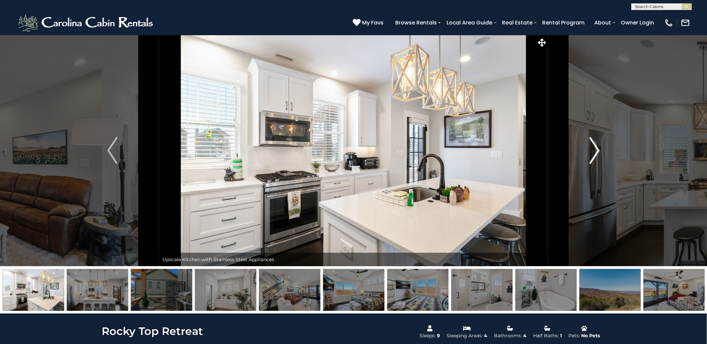
click at [599, 146] on img "Next" at bounding box center [594, 150] width 10 height 27
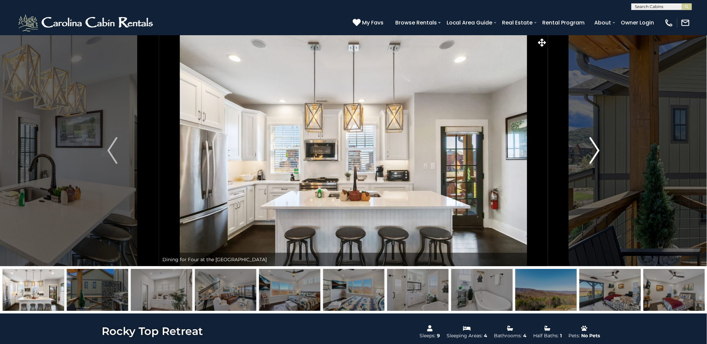
click at [599, 146] on img "Next" at bounding box center [594, 150] width 10 height 27
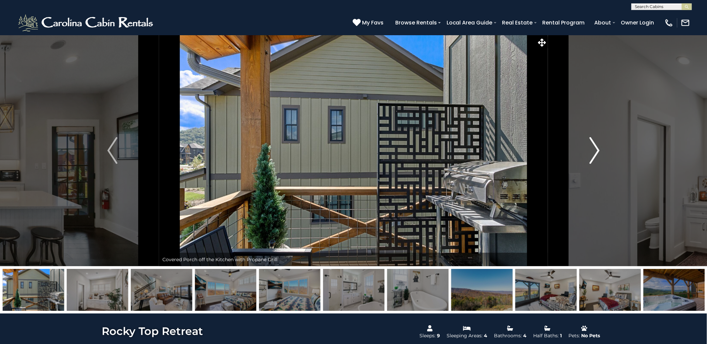
click at [598, 148] on img "Next" at bounding box center [594, 150] width 10 height 27
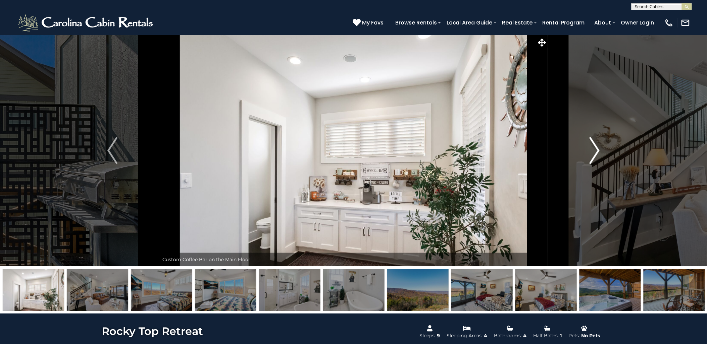
click at [598, 148] on img "Next" at bounding box center [594, 150] width 10 height 27
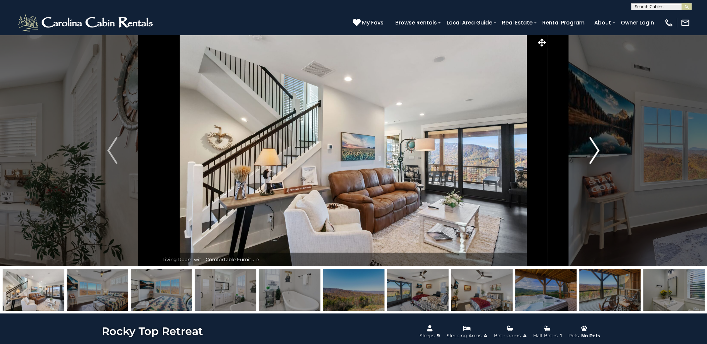
click at [598, 149] on img "Next" at bounding box center [594, 150] width 10 height 27
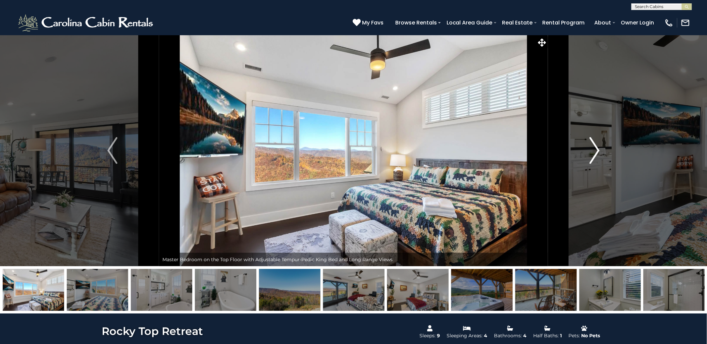
click at [598, 149] on img "Next" at bounding box center [594, 150] width 10 height 27
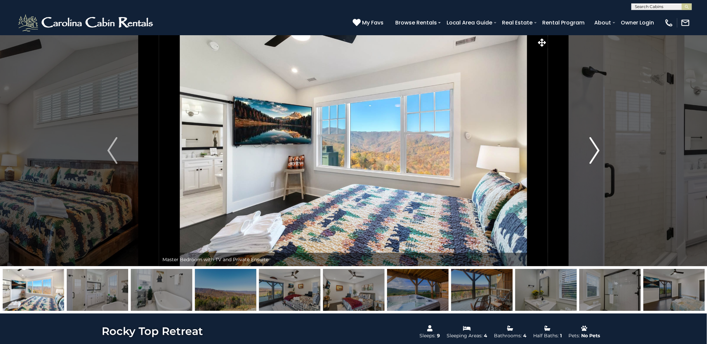
click at [598, 149] on img "Next" at bounding box center [594, 150] width 10 height 27
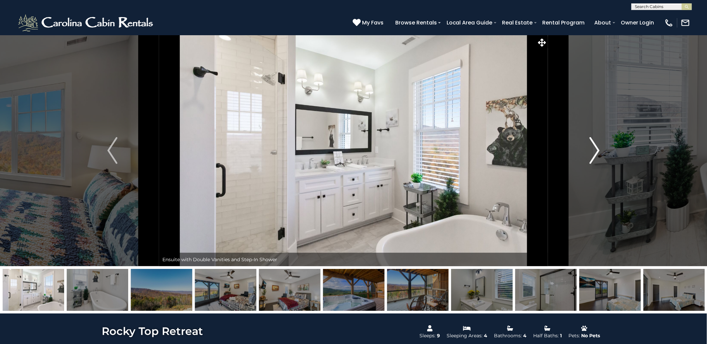
click at [598, 149] on img "Next" at bounding box center [594, 150] width 10 height 27
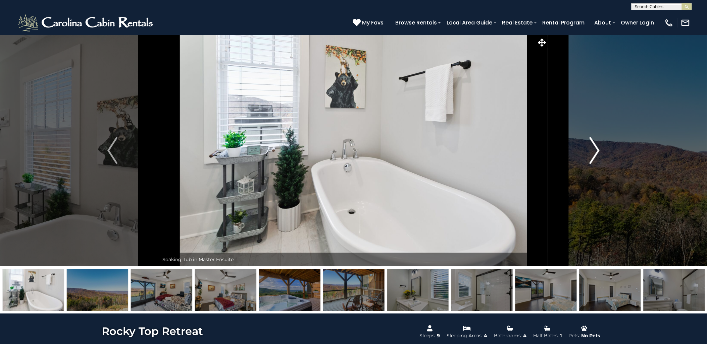
click at [598, 149] on img "Next" at bounding box center [594, 150] width 10 height 27
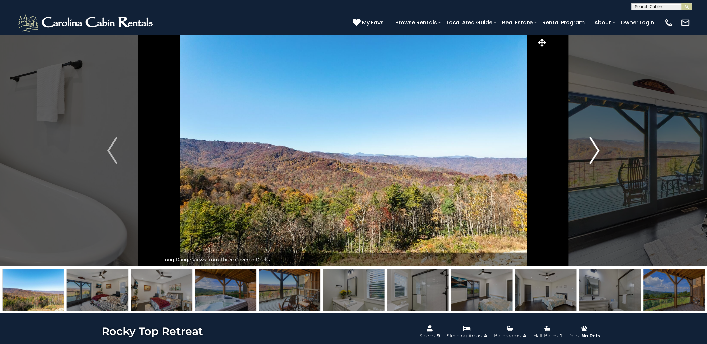
click at [598, 149] on img "Next" at bounding box center [594, 150] width 10 height 27
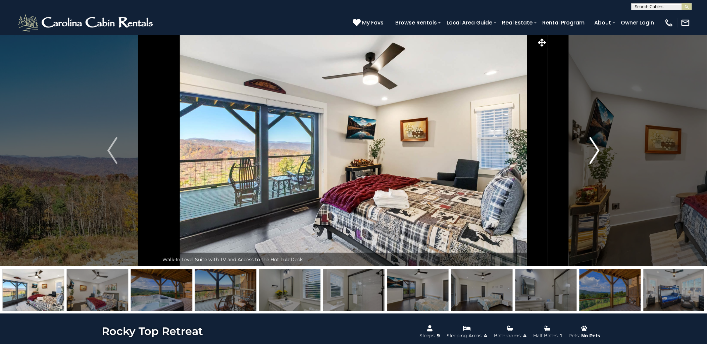
click at [598, 149] on img "Next" at bounding box center [594, 150] width 10 height 27
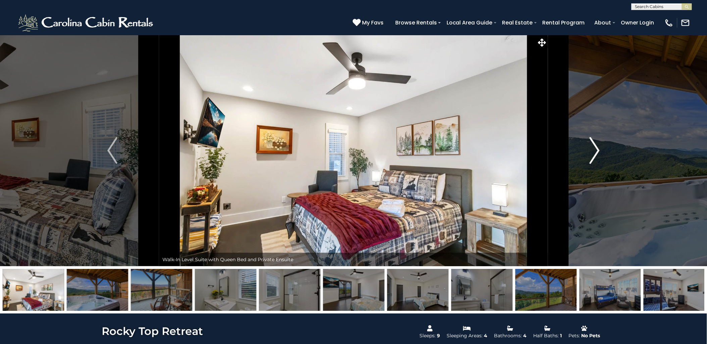
click at [598, 149] on img "Next" at bounding box center [594, 150] width 10 height 27
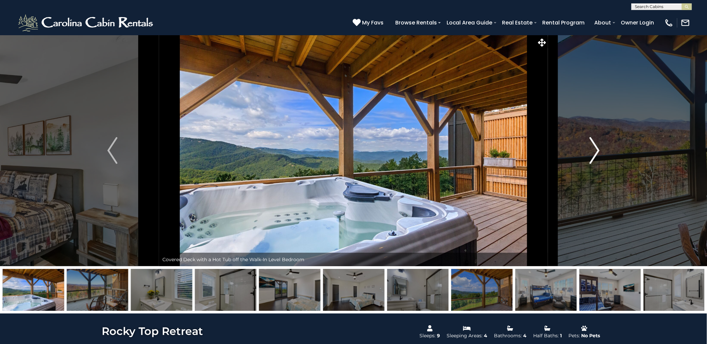
click at [598, 149] on img "Next" at bounding box center [594, 150] width 10 height 27
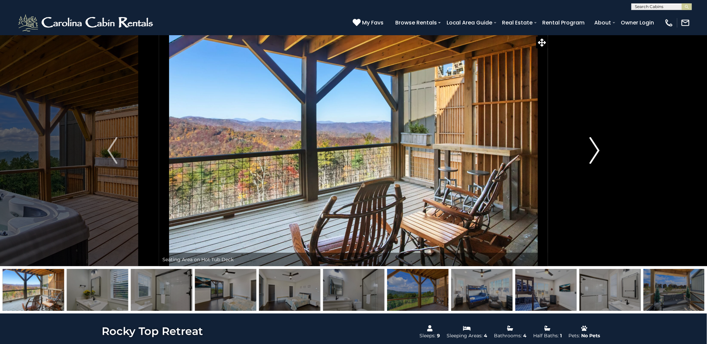
click at [599, 149] on img "Next" at bounding box center [594, 150] width 10 height 27
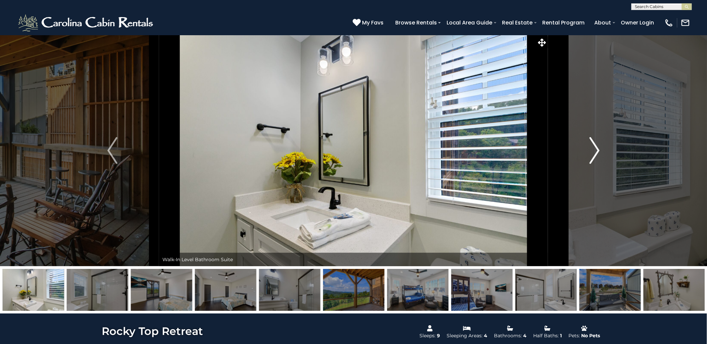
click at [599, 149] on img "Next" at bounding box center [594, 150] width 10 height 27
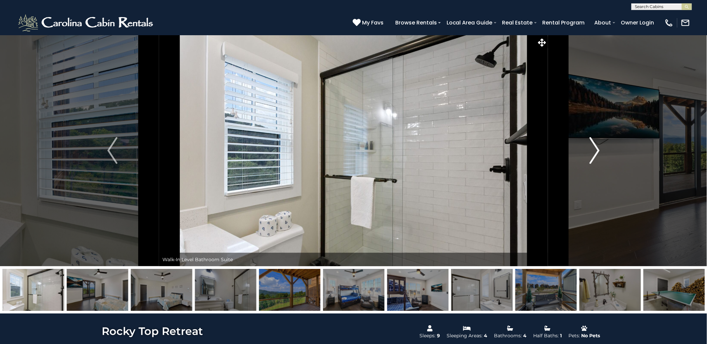
click at [599, 149] on img "Next" at bounding box center [594, 150] width 10 height 27
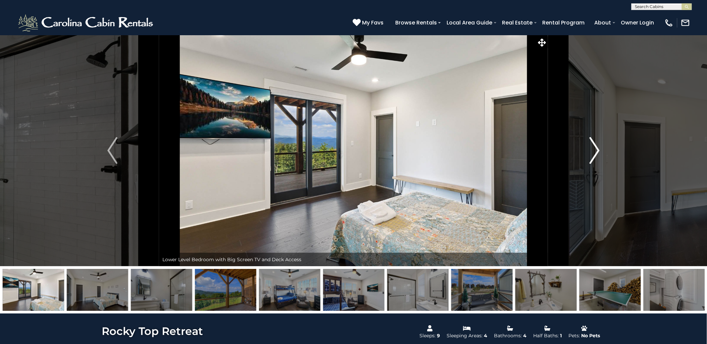
click at [599, 149] on img "Next" at bounding box center [594, 150] width 10 height 27
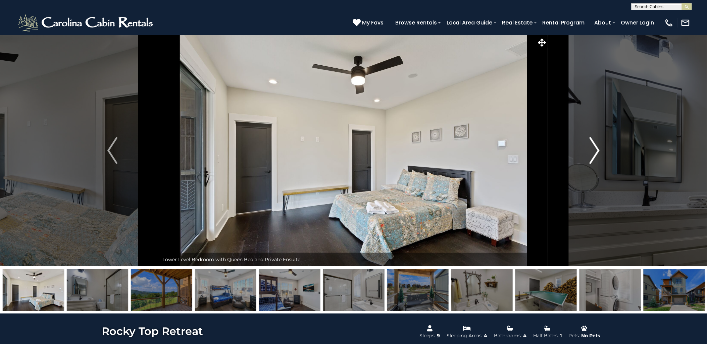
click at [599, 149] on img "Next" at bounding box center [594, 150] width 10 height 27
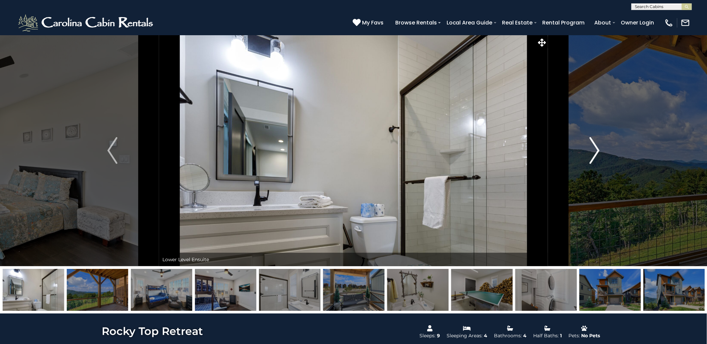
click at [599, 149] on img "Next" at bounding box center [594, 150] width 10 height 27
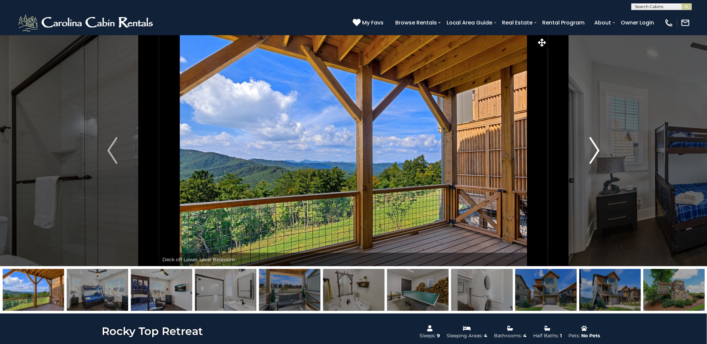
click at [599, 149] on img "Next" at bounding box center [594, 150] width 10 height 27
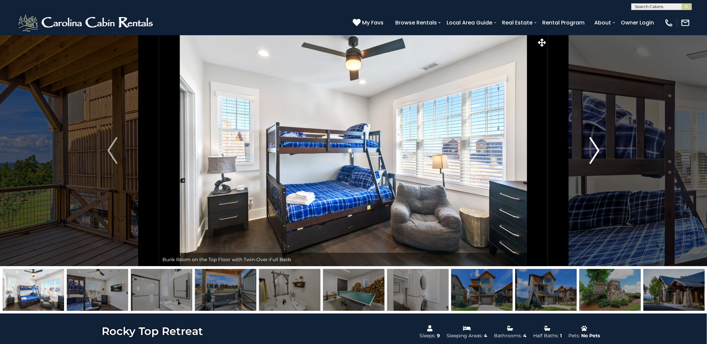
click at [599, 149] on img "Next" at bounding box center [594, 150] width 10 height 27
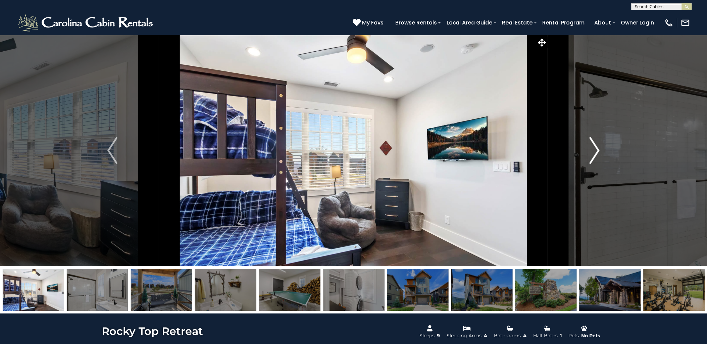
click at [599, 149] on img "Next" at bounding box center [594, 150] width 10 height 27
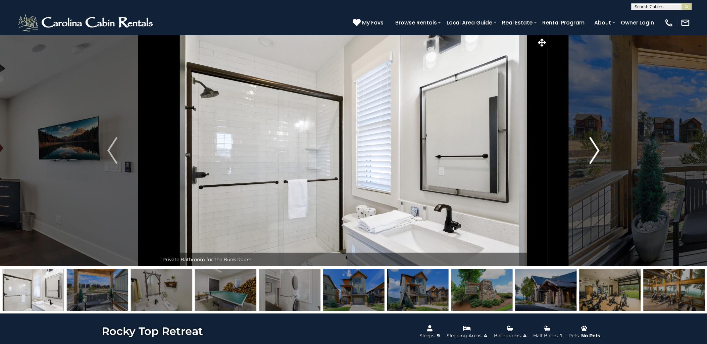
click at [599, 149] on img "Next" at bounding box center [594, 150] width 10 height 27
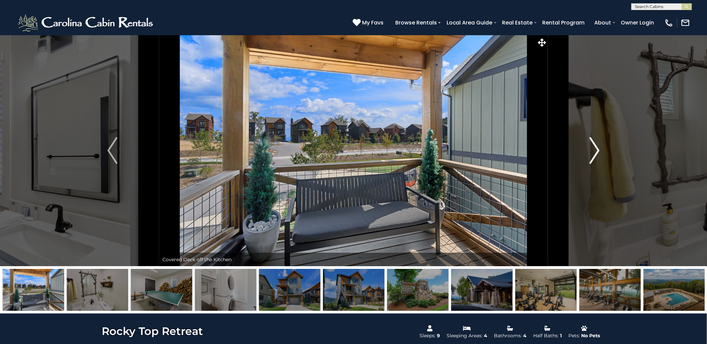
click at [599, 149] on img "Next" at bounding box center [594, 150] width 10 height 27
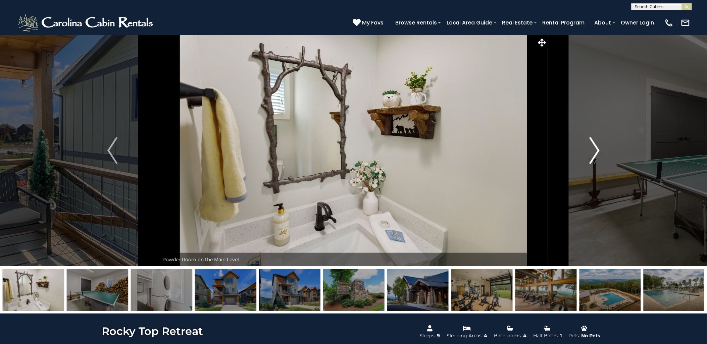
click at [599, 149] on img "Next" at bounding box center [594, 150] width 10 height 27
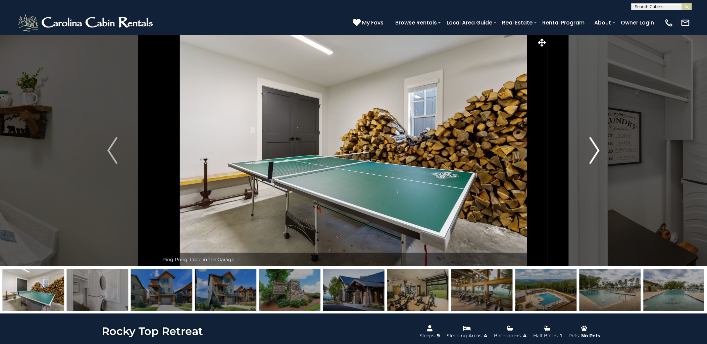
click at [600, 148] on button "Next" at bounding box center [594, 150] width 93 height 231
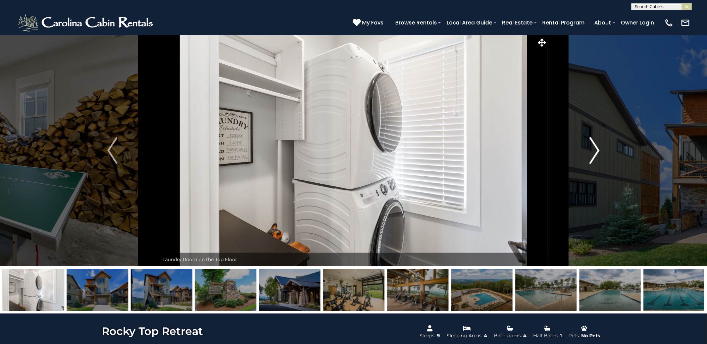
click at [600, 148] on button "Next" at bounding box center [594, 150] width 93 height 231
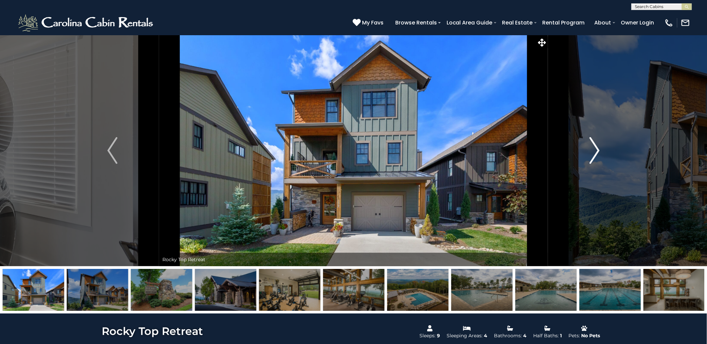
click at [600, 148] on button "Next" at bounding box center [594, 150] width 93 height 231
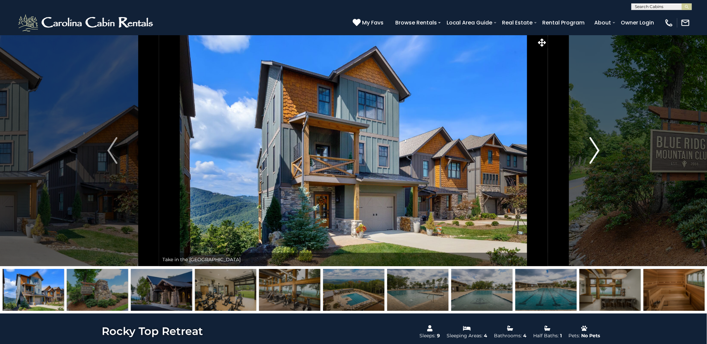
click at [600, 148] on button "Next" at bounding box center [594, 150] width 93 height 231
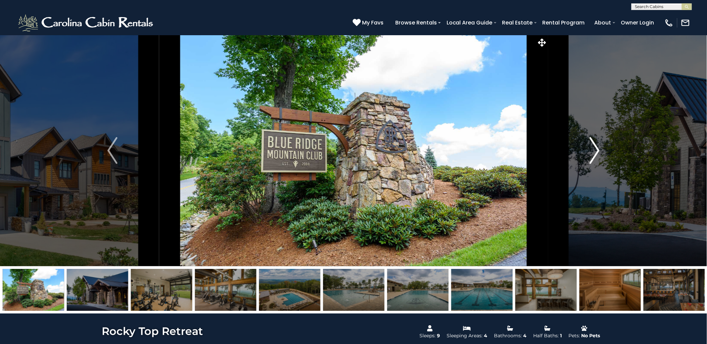
click at [600, 148] on button "Next" at bounding box center [594, 150] width 93 height 231
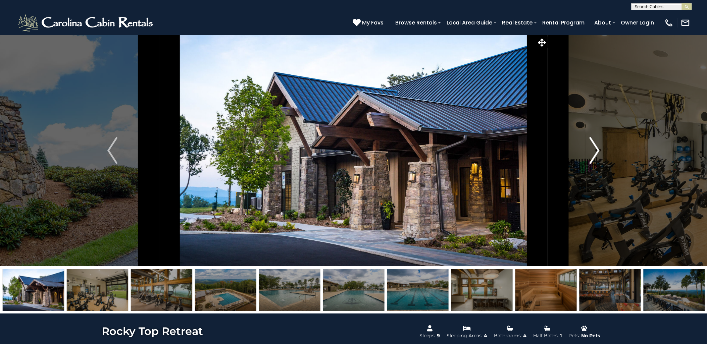
click at [600, 148] on button "Next" at bounding box center [594, 150] width 93 height 231
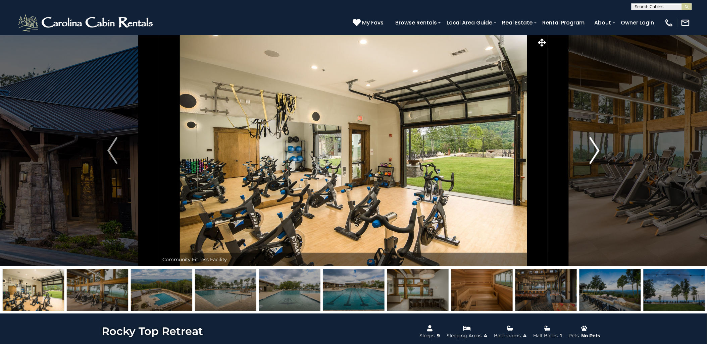
click at [600, 148] on button "Next" at bounding box center [594, 150] width 93 height 231
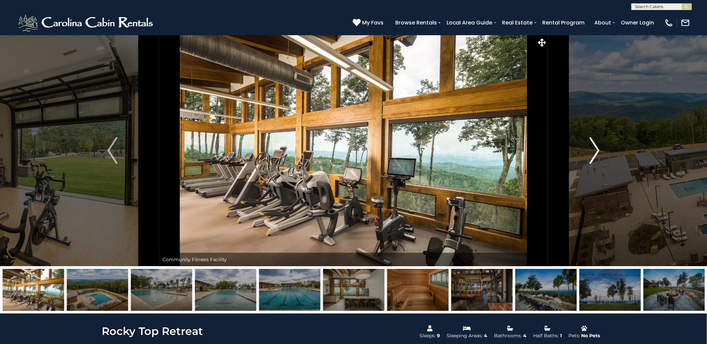
click at [600, 148] on button "Next" at bounding box center [594, 150] width 93 height 231
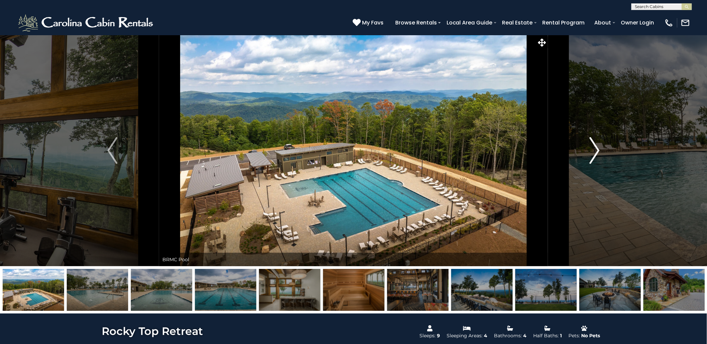
click at [597, 155] on img "Next" at bounding box center [594, 150] width 10 height 27
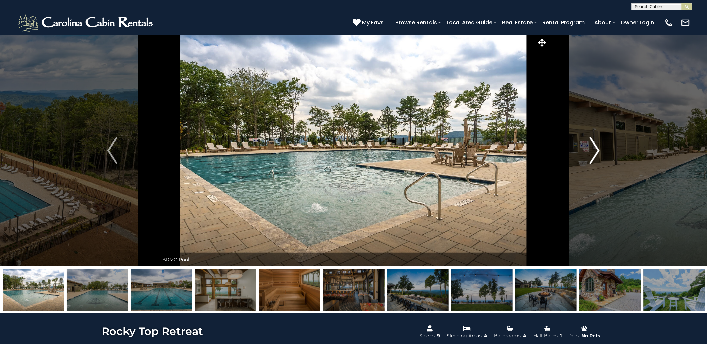
click at [597, 155] on img "Next" at bounding box center [594, 150] width 10 height 27
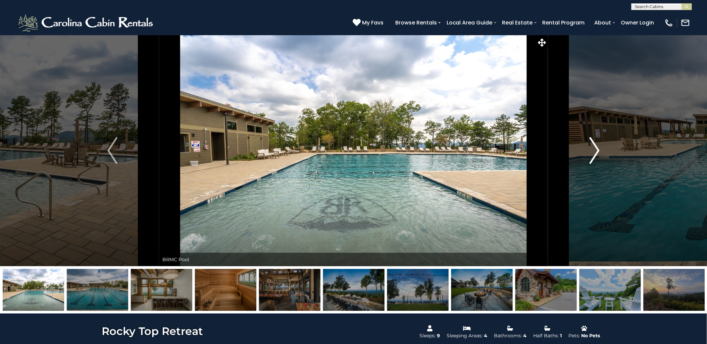
click at [597, 155] on img "Next" at bounding box center [594, 150] width 10 height 27
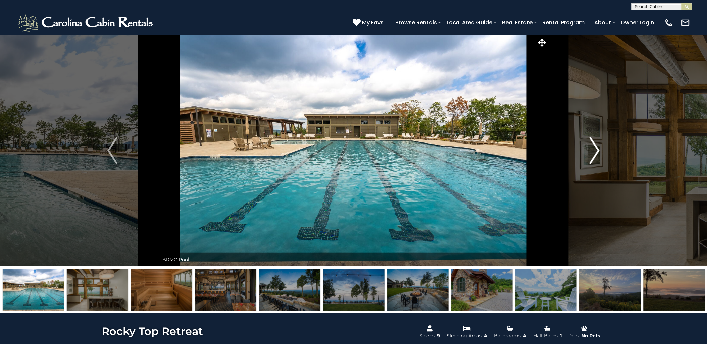
click at [597, 155] on img "Next" at bounding box center [594, 150] width 10 height 27
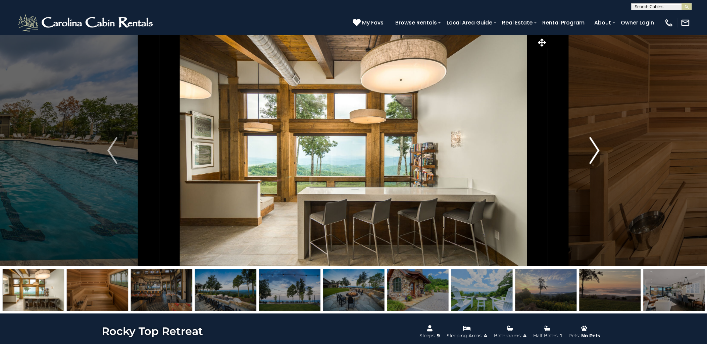
click at [597, 155] on img "Next" at bounding box center [594, 150] width 10 height 27
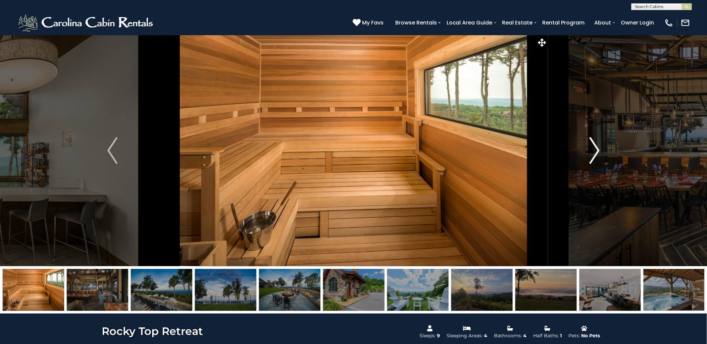
click at [597, 155] on img "Next" at bounding box center [594, 150] width 10 height 27
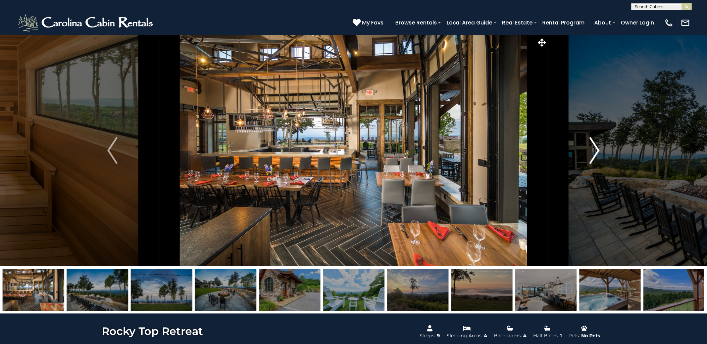
click at [597, 155] on img "Next" at bounding box center [594, 150] width 10 height 27
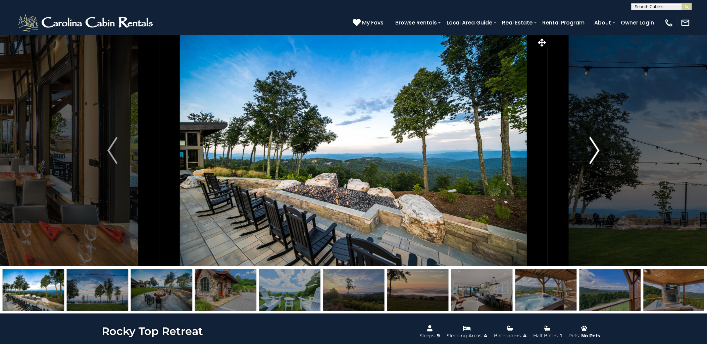
click at [597, 155] on img "Next" at bounding box center [594, 150] width 10 height 27
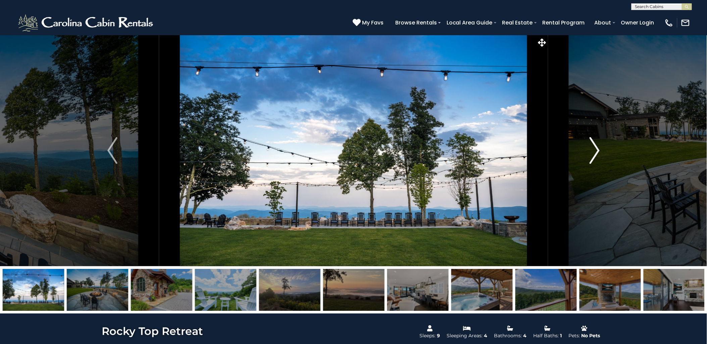
click at [597, 155] on img "Next" at bounding box center [594, 150] width 10 height 27
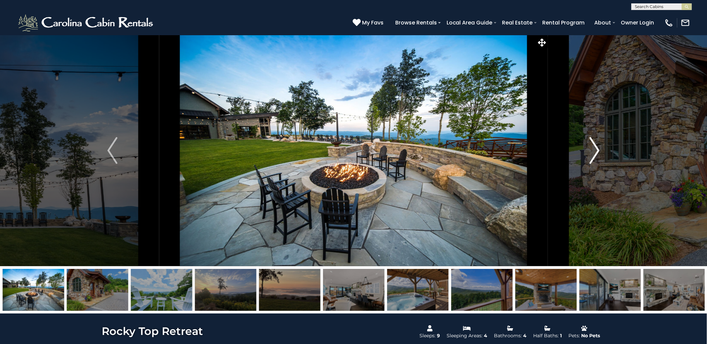
click at [597, 155] on img "Next" at bounding box center [594, 150] width 10 height 27
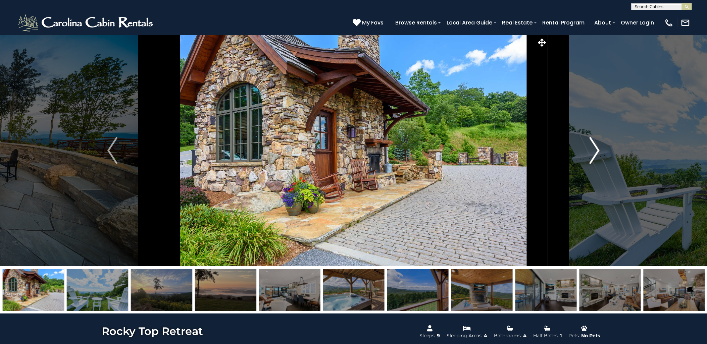
click at [592, 156] on img "Next" at bounding box center [594, 150] width 10 height 27
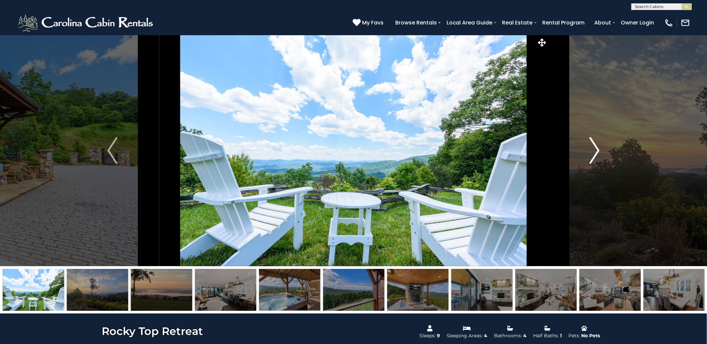
click at [593, 152] on img "Next" at bounding box center [594, 150] width 10 height 27
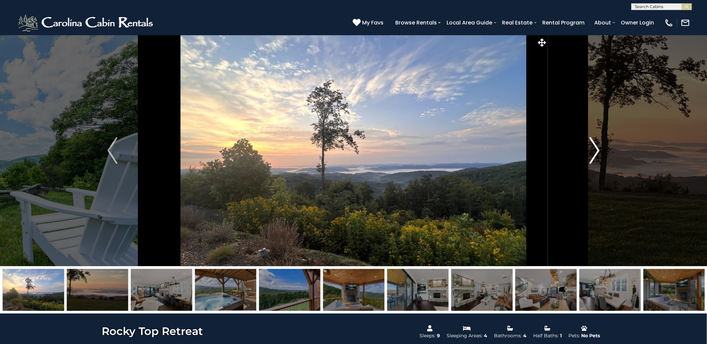
click at [600, 148] on button "Next" at bounding box center [594, 150] width 93 height 231
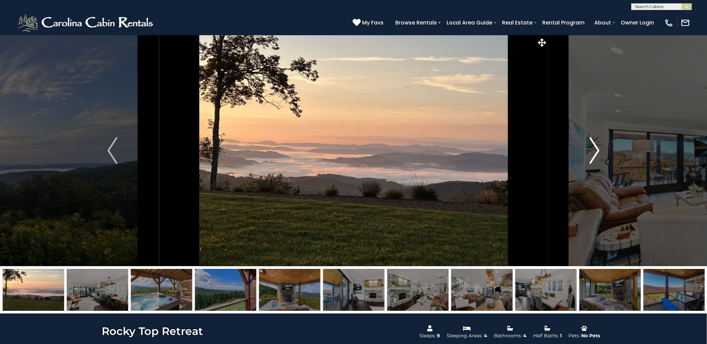
click at [601, 148] on button "Next" at bounding box center [594, 150] width 93 height 231
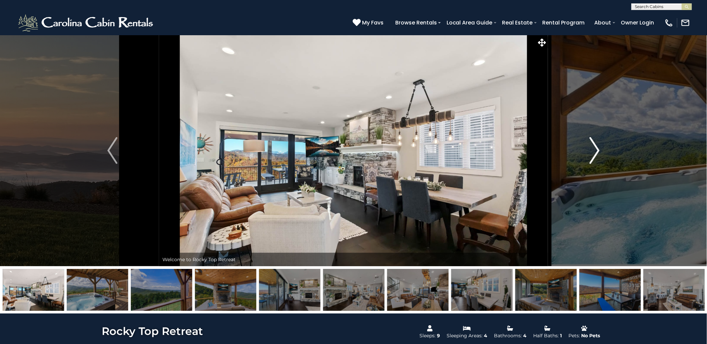
click at [601, 148] on button "Next" at bounding box center [594, 150] width 93 height 231
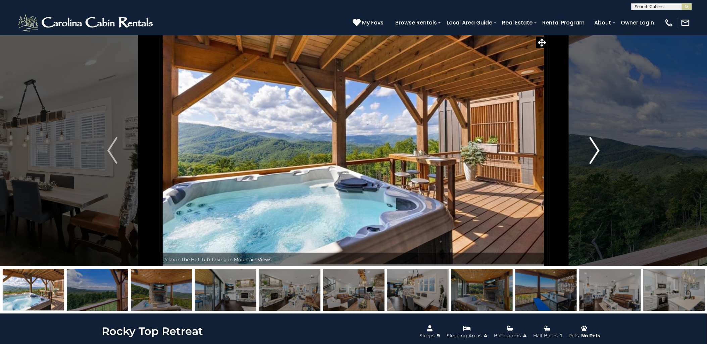
click at [599, 149] on img "Next" at bounding box center [594, 150] width 10 height 27
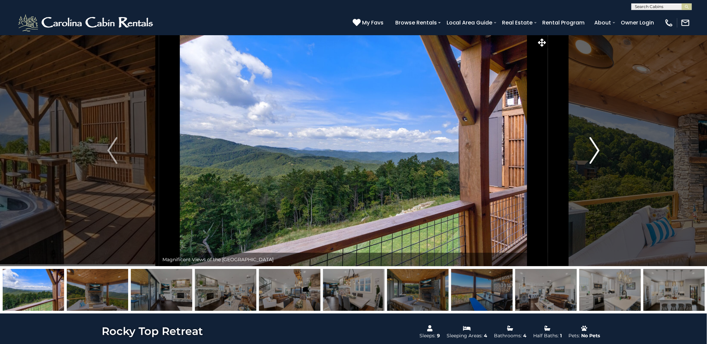
click at [599, 149] on img "Next" at bounding box center [594, 150] width 10 height 27
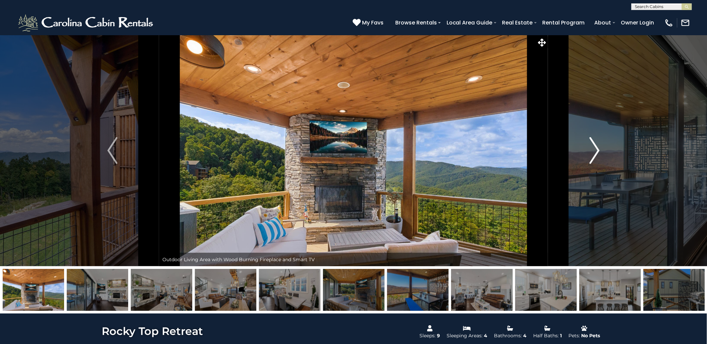
click at [599, 149] on img "Next" at bounding box center [594, 150] width 10 height 27
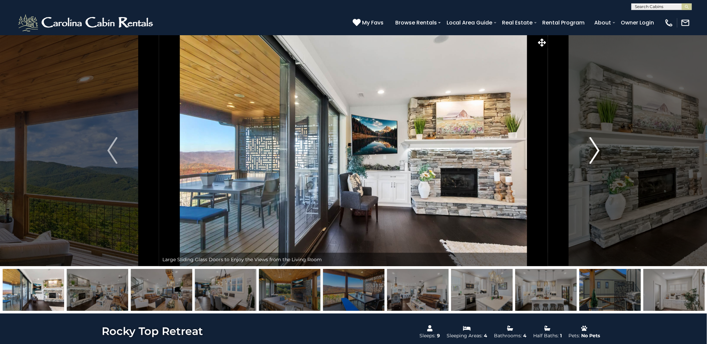
click at [599, 149] on img "Next" at bounding box center [594, 150] width 10 height 27
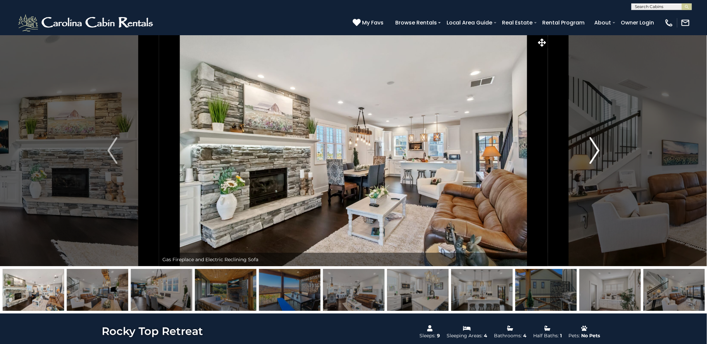
click at [599, 149] on img "Next" at bounding box center [594, 150] width 10 height 27
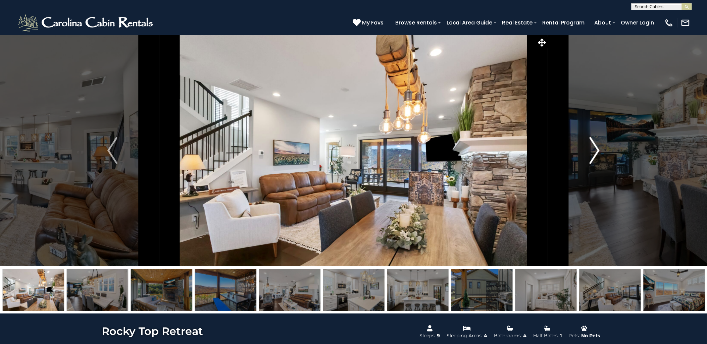
click at [599, 149] on img "Next" at bounding box center [594, 150] width 10 height 27
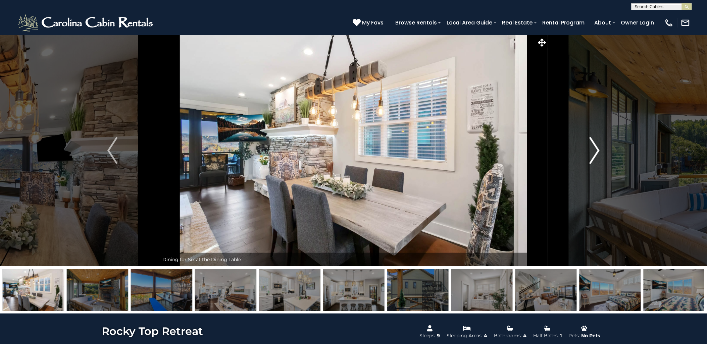
click at [599, 149] on img "Next" at bounding box center [594, 150] width 10 height 27
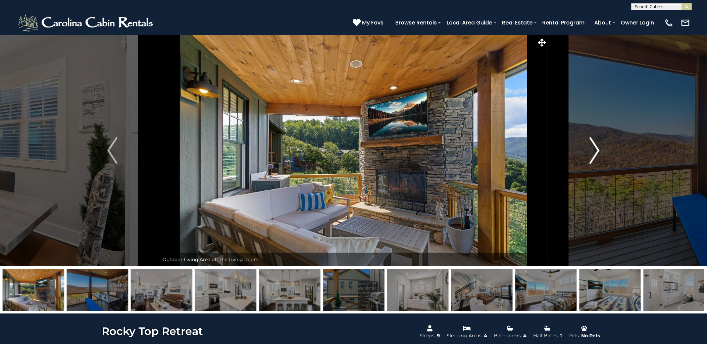
click at [599, 149] on img "Next" at bounding box center [594, 150] width 10 height 27
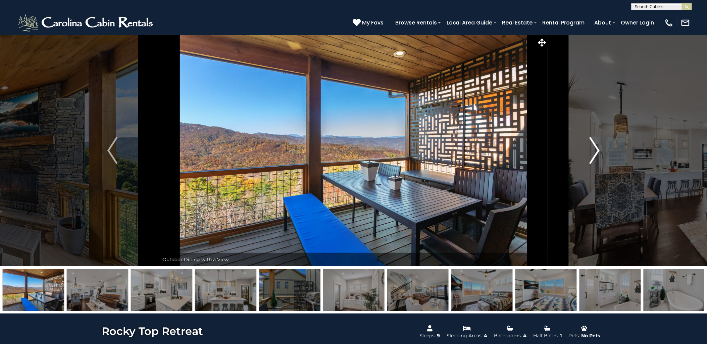
click at [599, 149] on img "Next" at bounding box center [594, 150] width 10 height 27
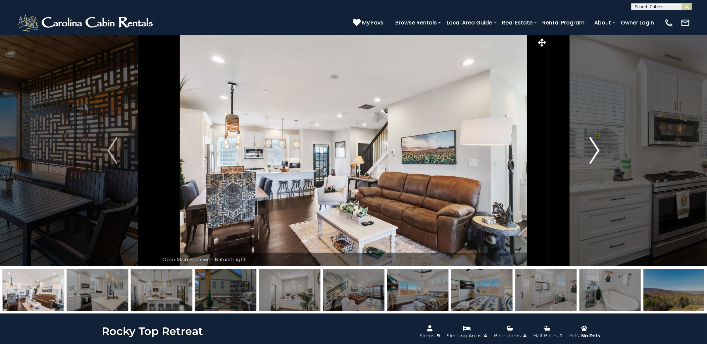
click at [599, 149] on img "Next" at bounding box center [594, 150] width 10 height 27
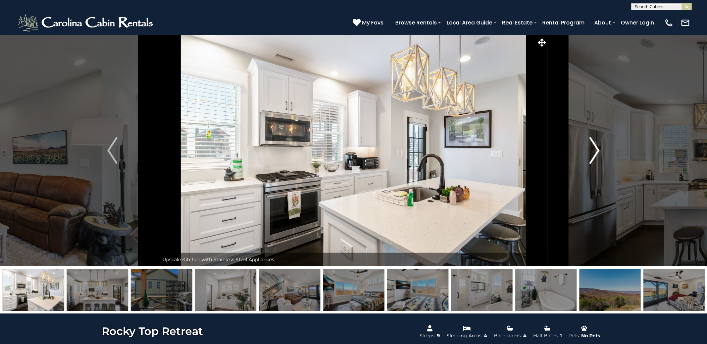
click at [599, 149] on img "Next" at bounding box center [594, 150] width 10 height 27
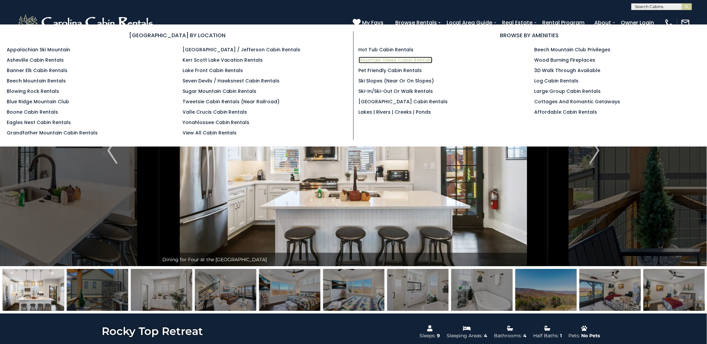
click at [397, 61] on link "Mountain Views Cabin Rentals" at bounding box center [396, 60] width 74 height 7
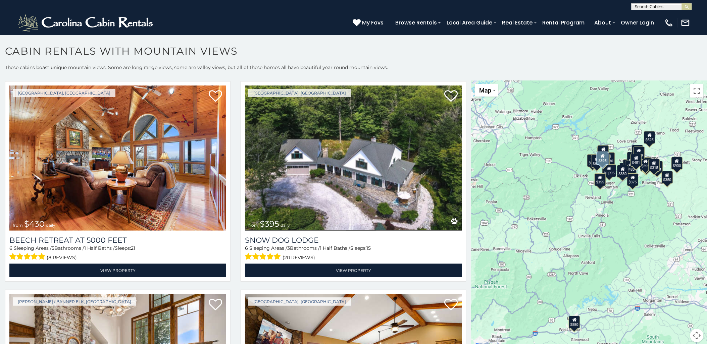
scroll to position [2273, 0]
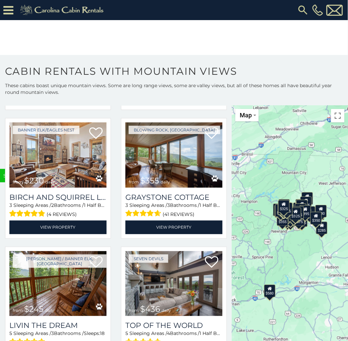
scroll to position [2280, 0]
